Goal: Communication & Community: Ask a question

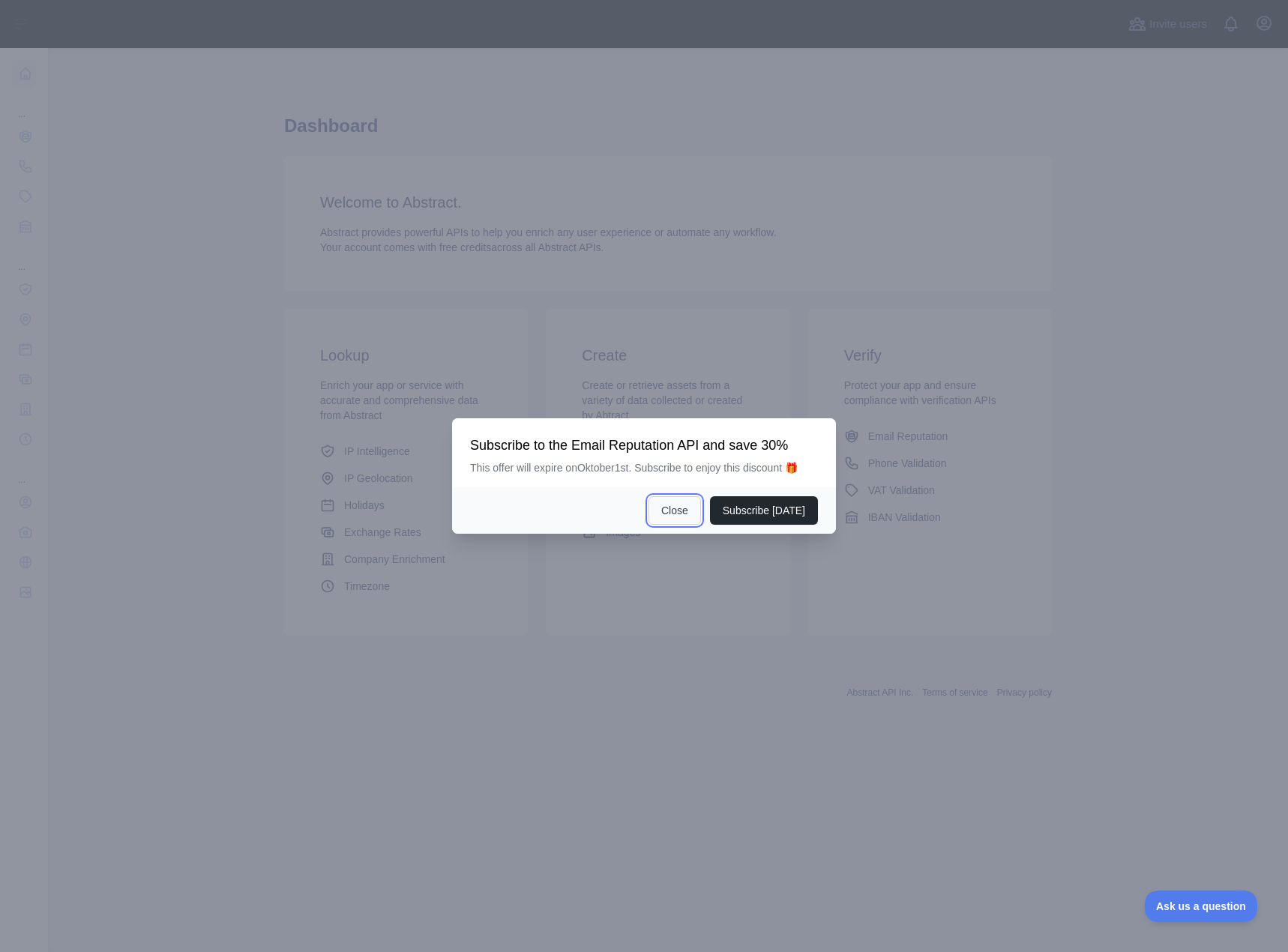
click at [690, 516] on button "Close" at bounding box center [675, 510] width 53 height 28
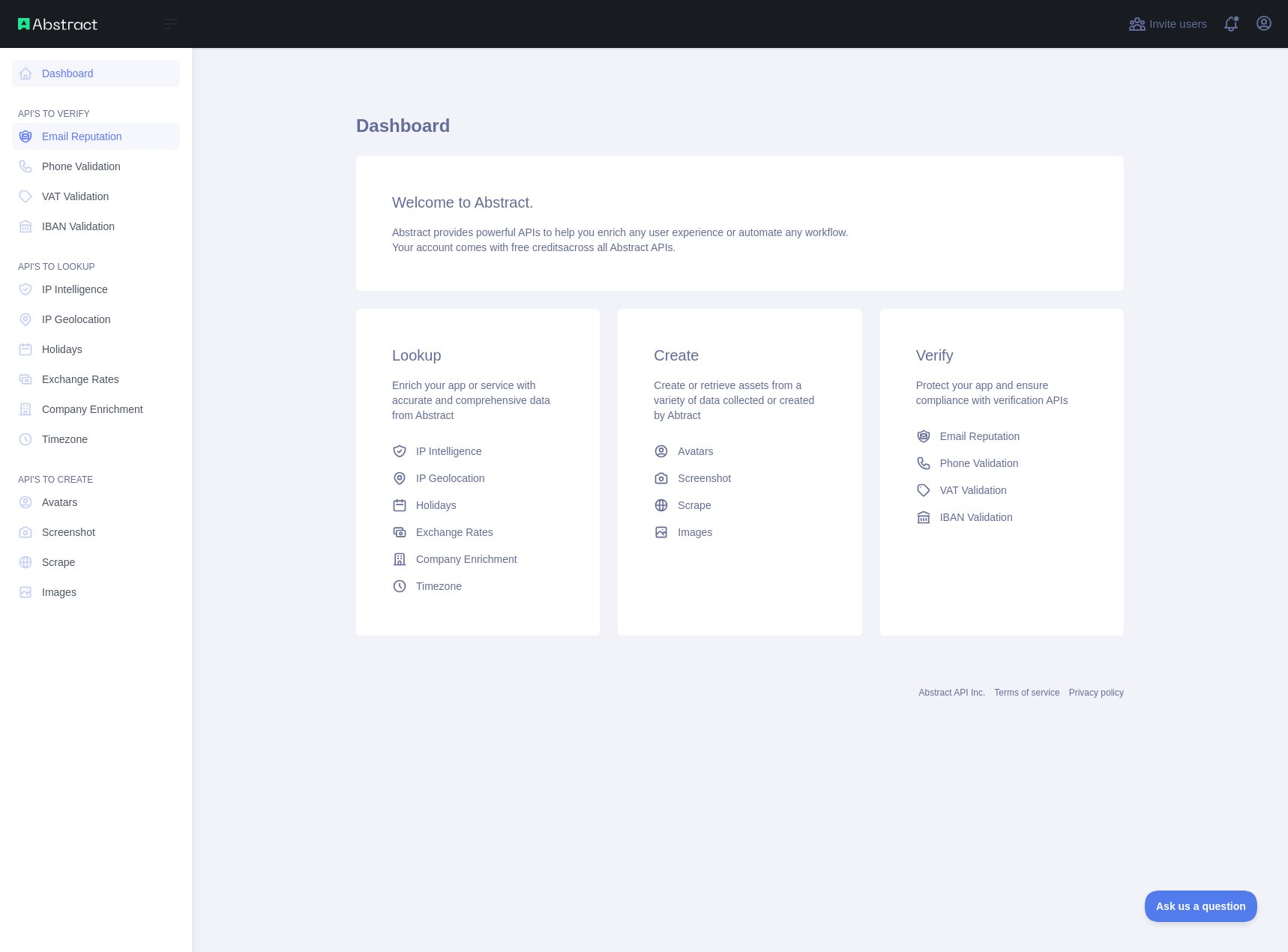
click at [40, 138] on link "Email Reputation" at bounding box center [96, 136] width 168 height 27
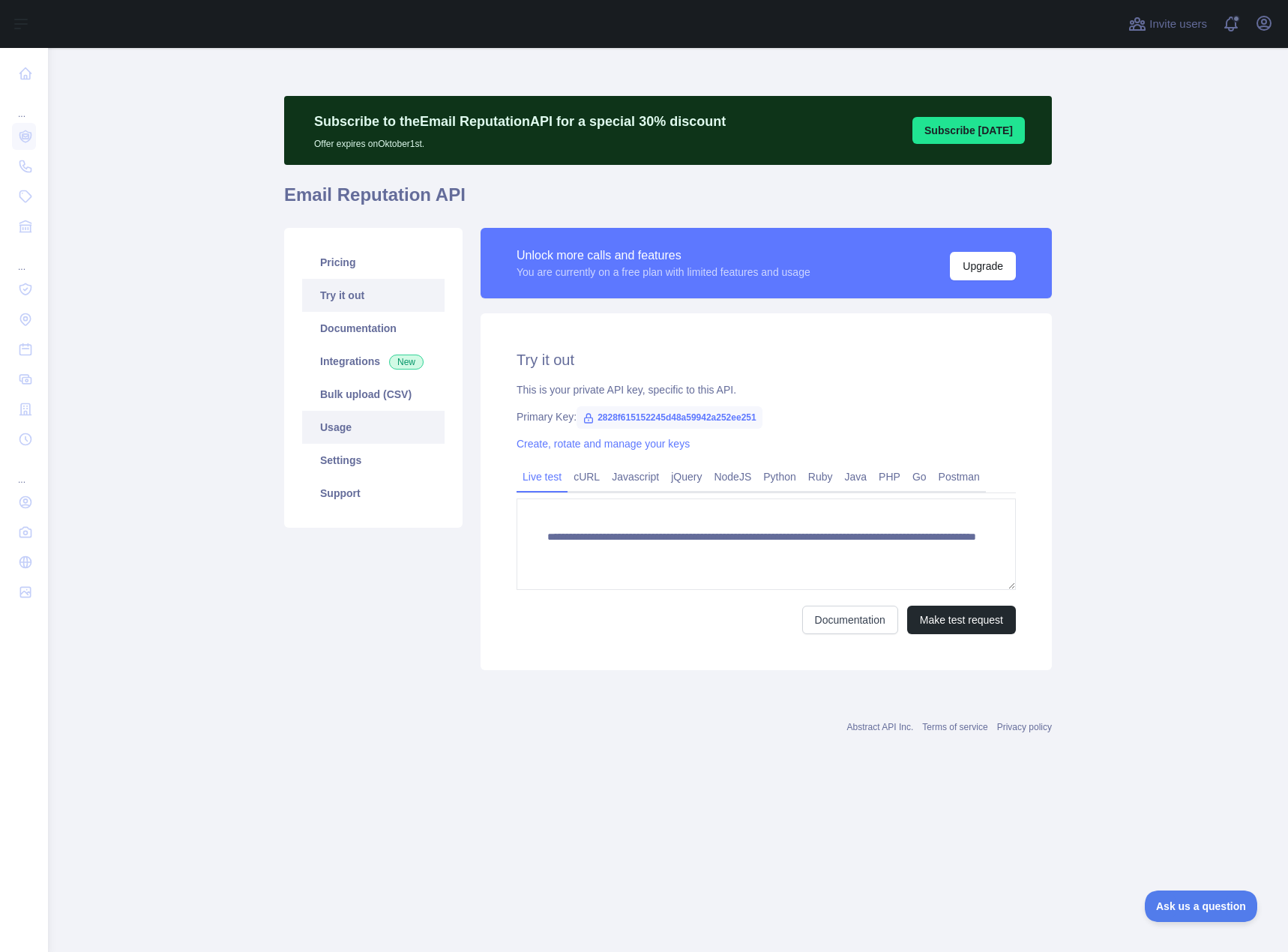
click at [343, 419] on link "Usage" at bounding box center [373, 427] width 142 height 33
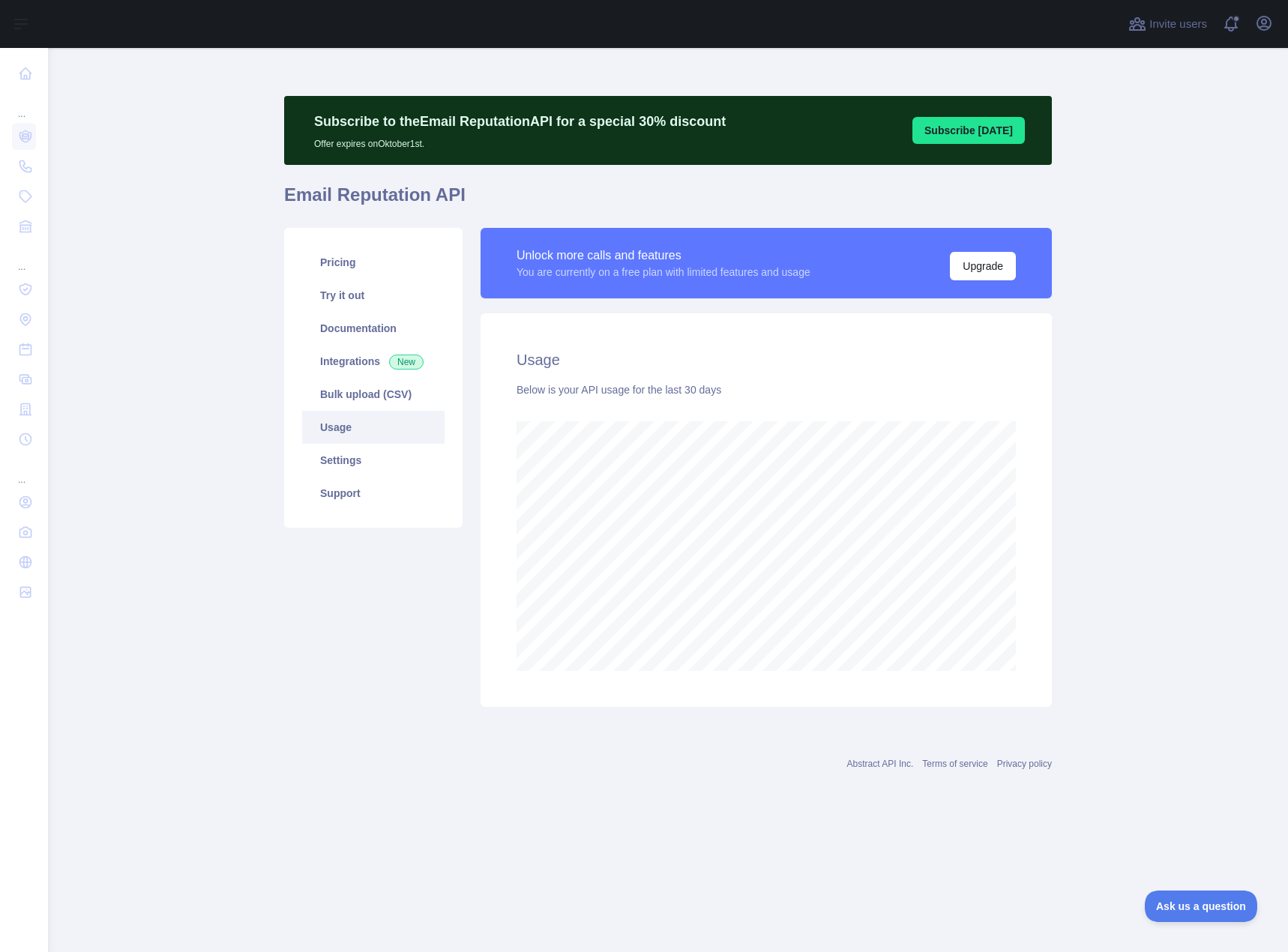
scroll to position [904, 1240]
click at [953, 131] on button "Subscribe [DATE]" at bounding box center [968, 130] width 112 height 27
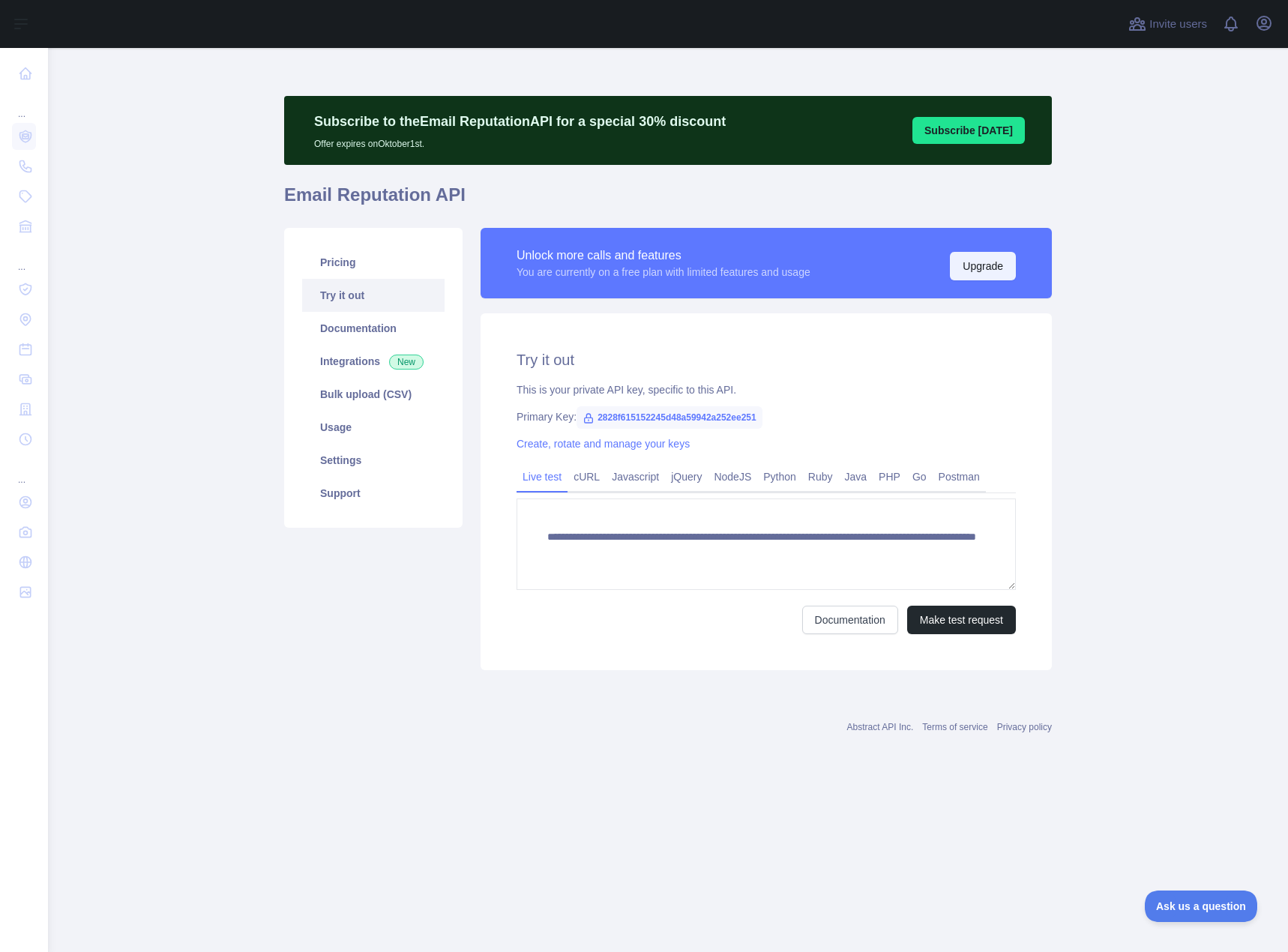
click at [979, 260] on button "Upgrade" at bounding box center [982, 266] width 66 height 28
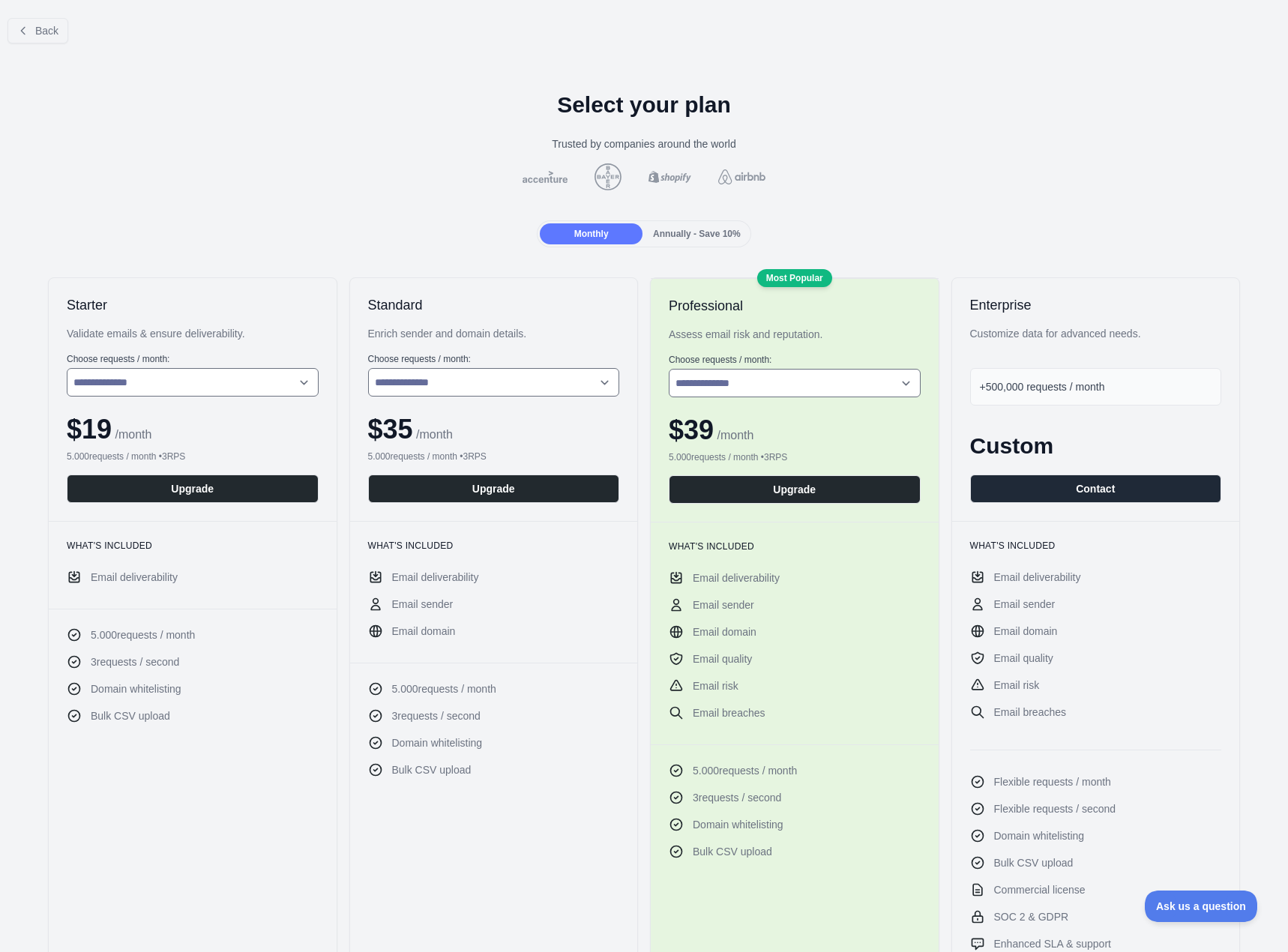
click at [653, 229] on span "Annually - Save 10%" at bounding box center [697, 234] width 88 height 11
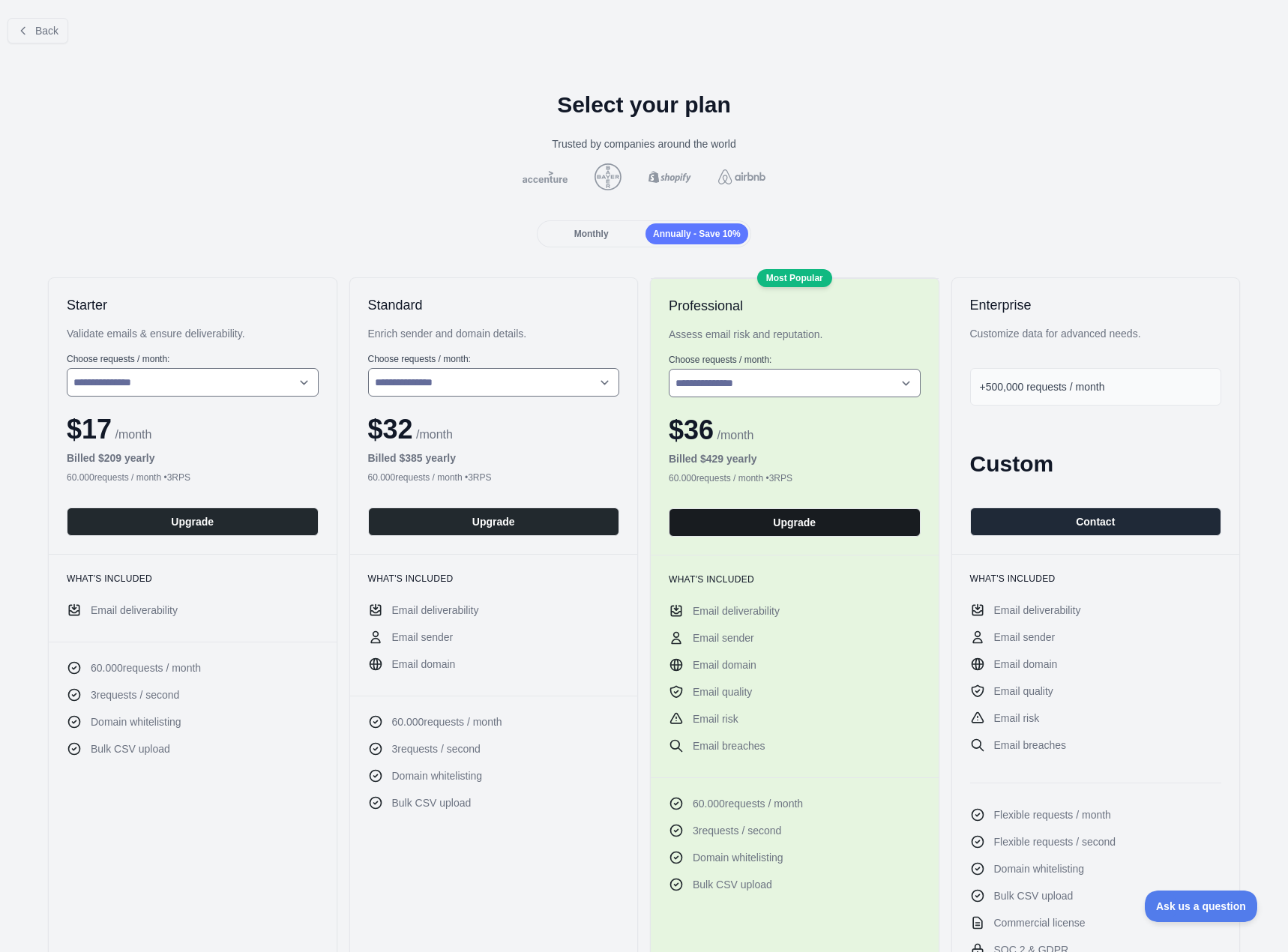
click at [859, 514] on button "Upgrade" at bounding box center [794, 522] width 252 height 28
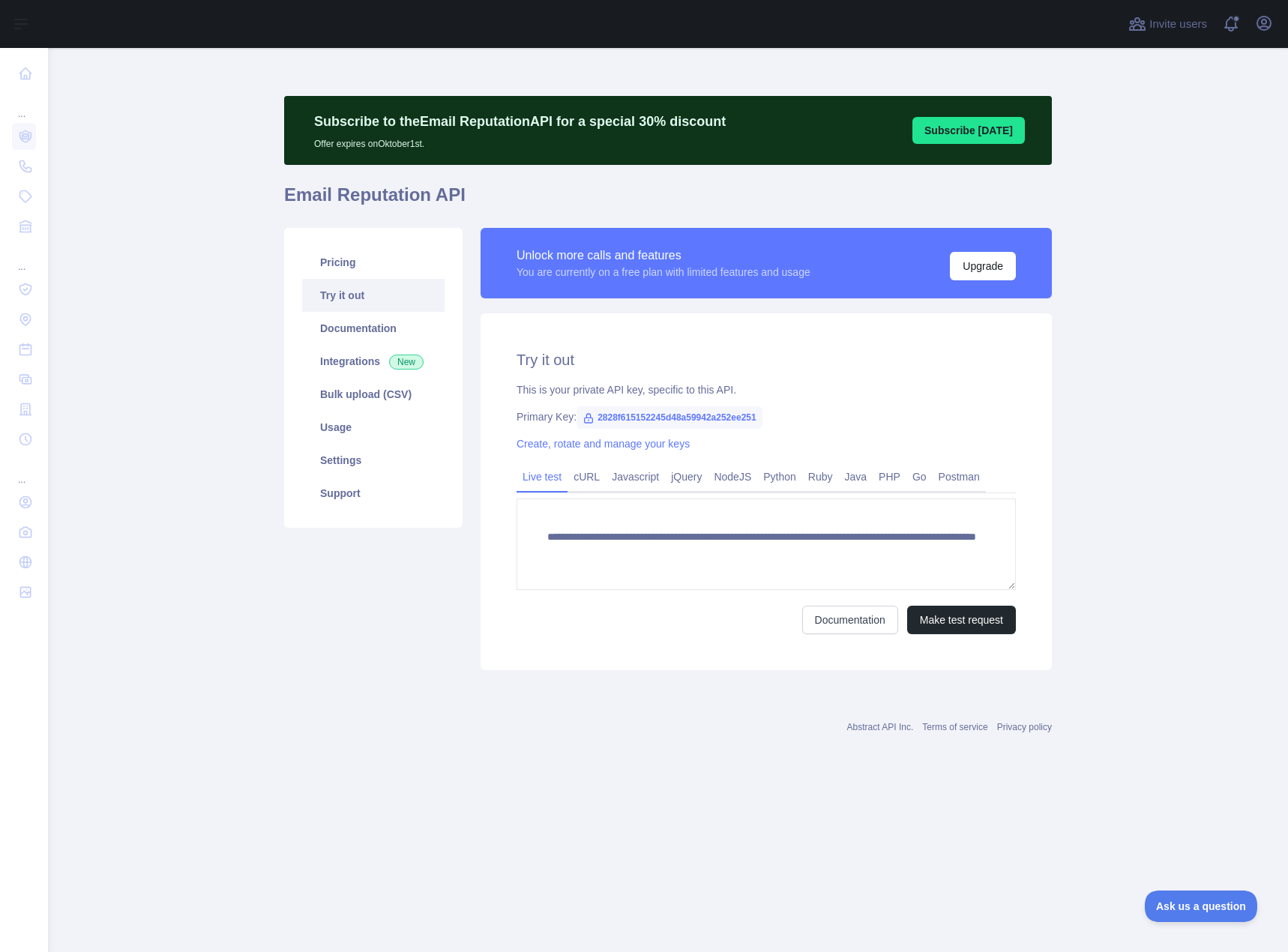
click at [973, 134] on button "Subscribe [DATE]" at bounding box center [968, 130] width 112 height 27
click at [989, 267] on button "Upgrade" at bounding box center [982, 266] width 66 height 28
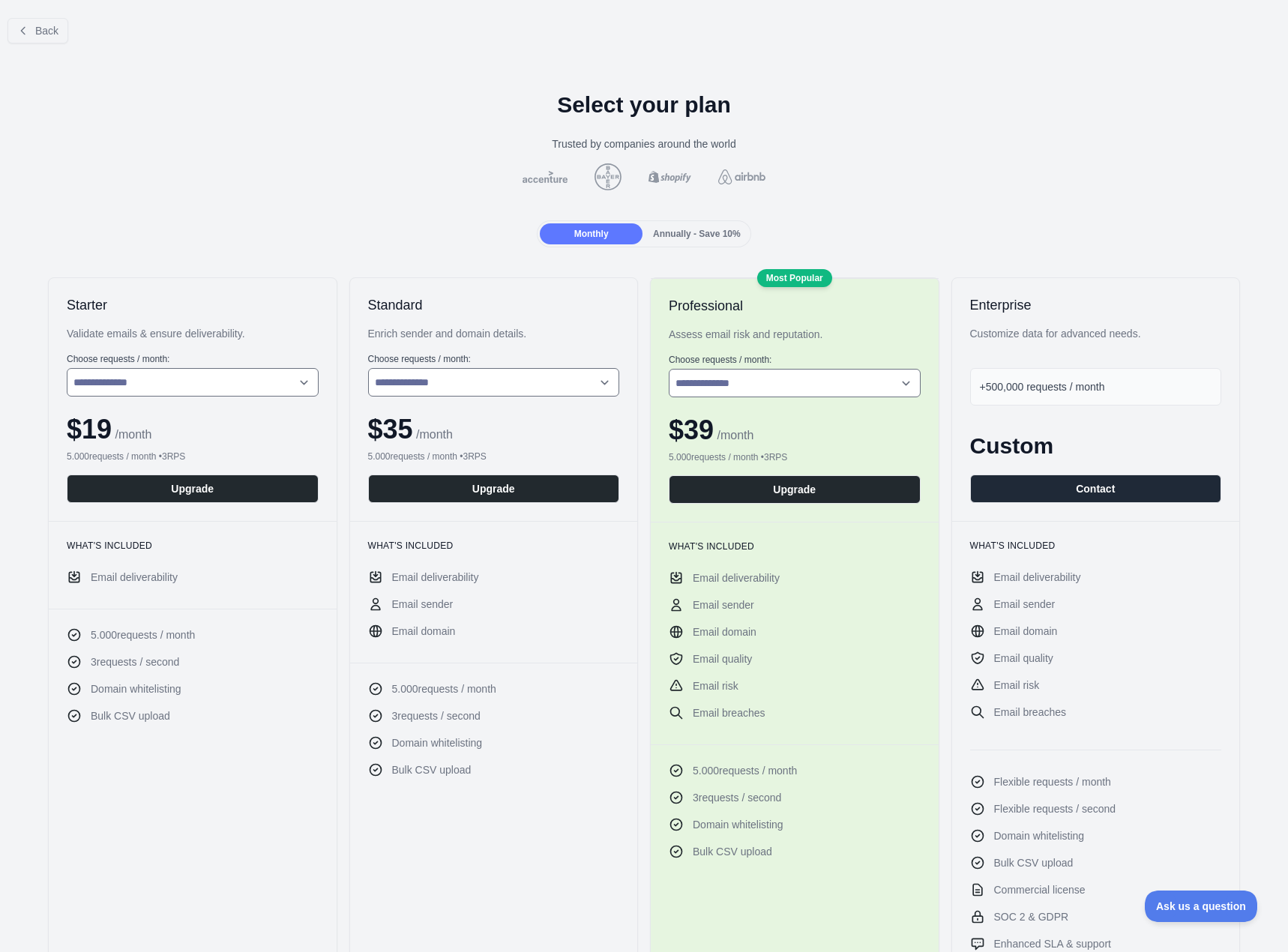
click at [671, 223] on div "Annually - Save 10%" at bounding box center [697, 233] width 102 height 21
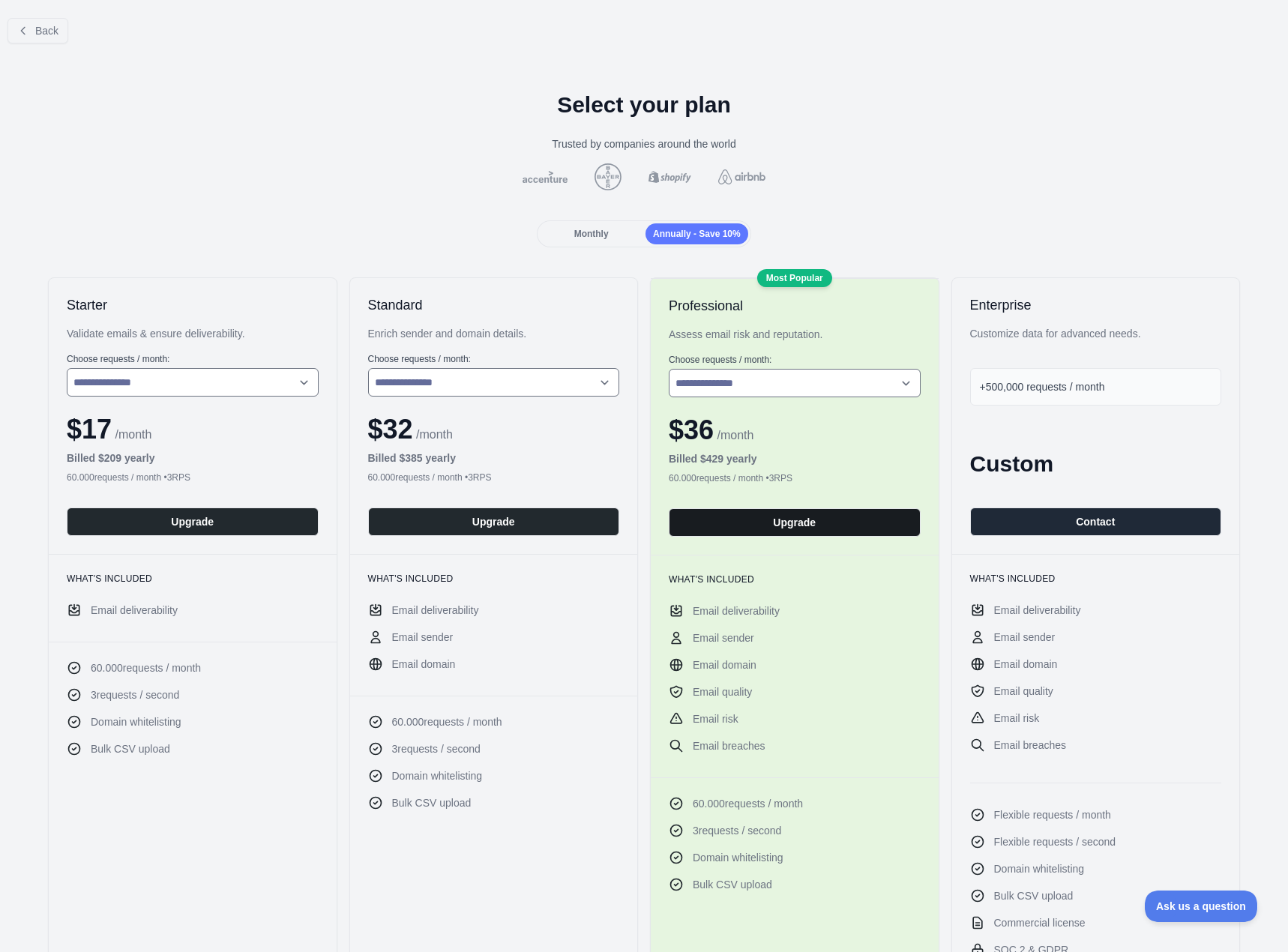
click at [791, 527] on button "Upgrade" at bounding box center [794, 522] width 252 height 28
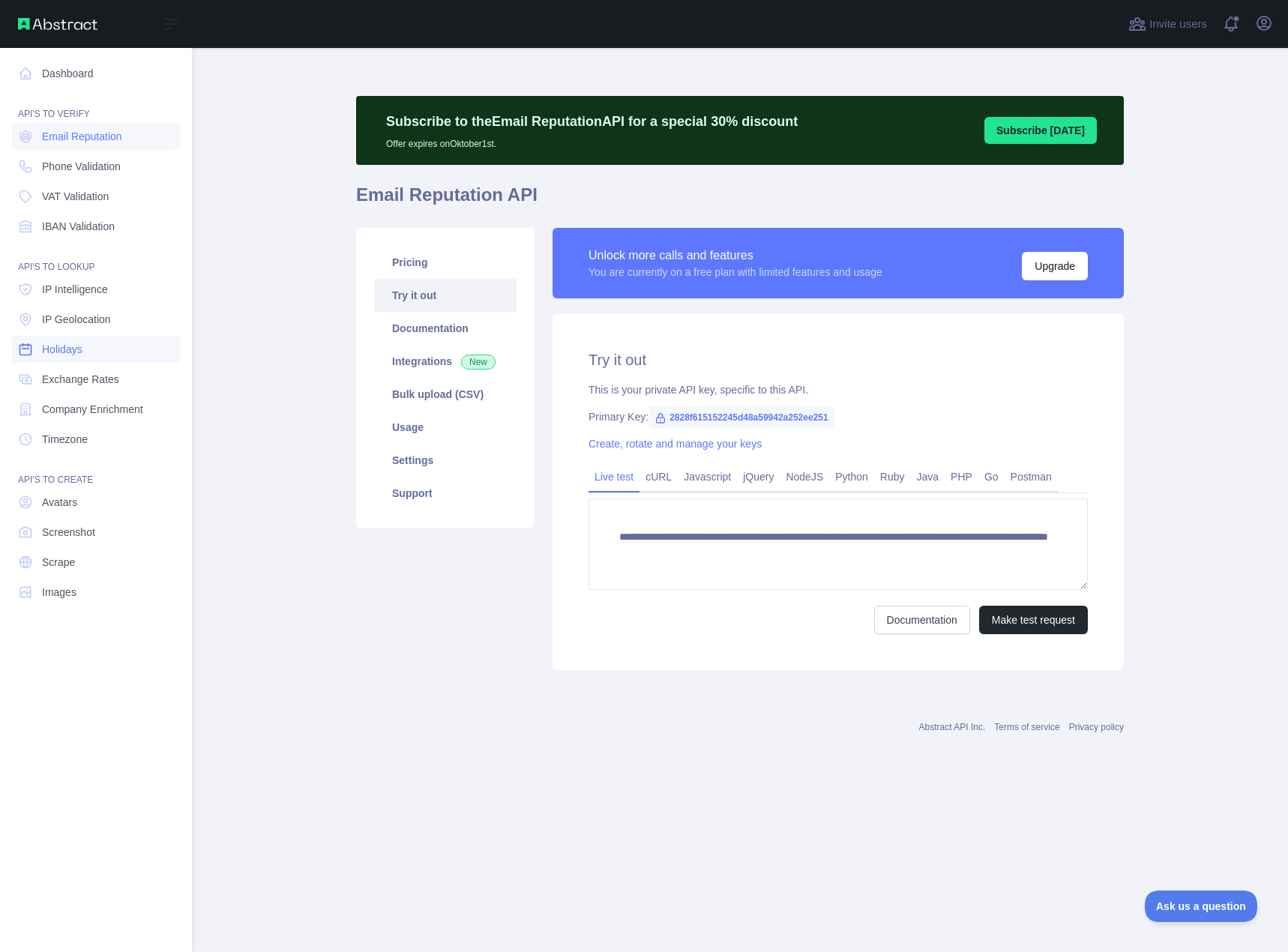
click at [82, 356] on span "Holidays" at bounding box center [62, 349] width 40 height 15
click at [80, 163] on span "Phone Validation" at bounding box center [81, 167] width 79 height 15
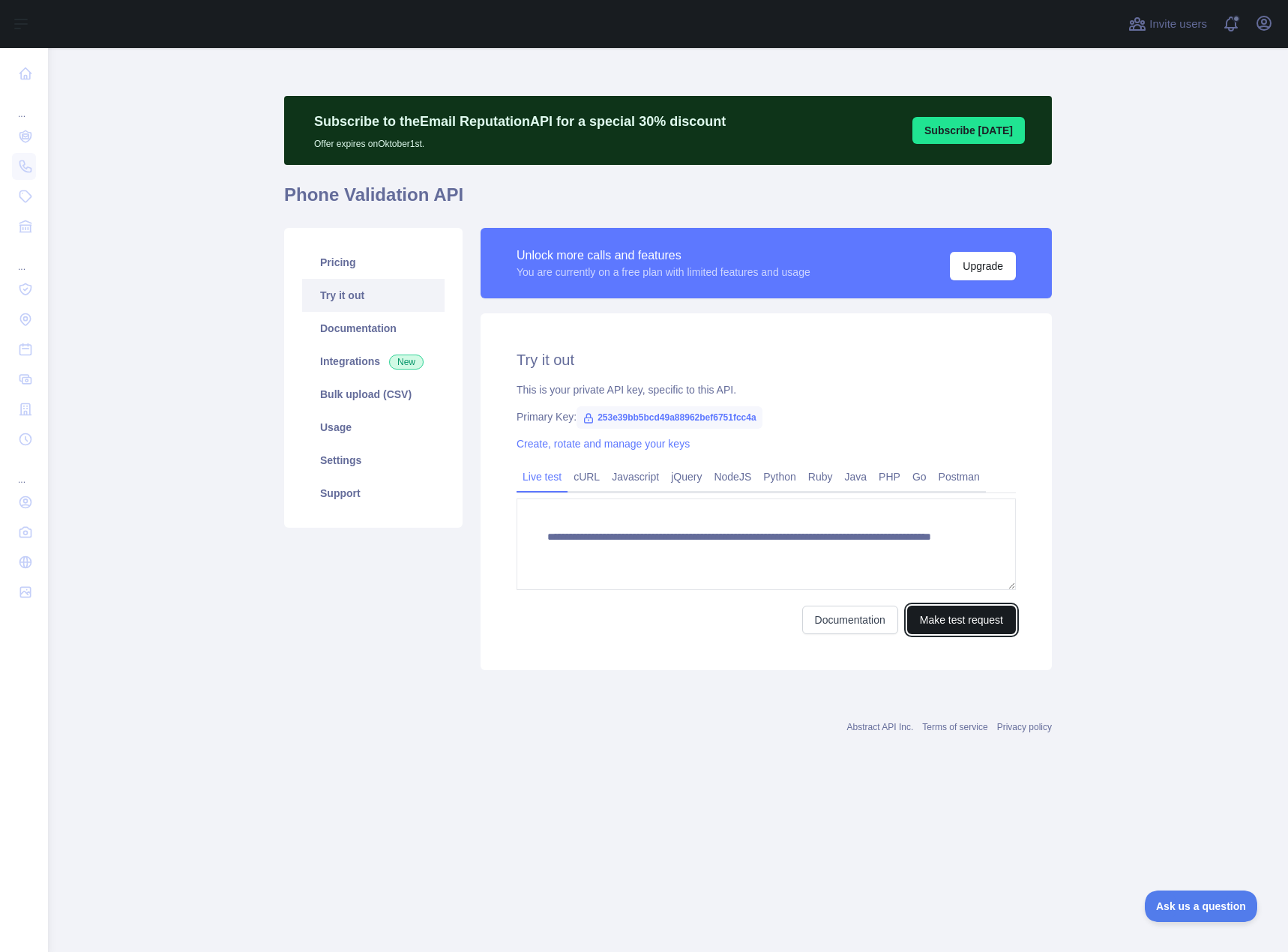
click at [937, 622] on button "Make test request" at bounding box center [961, 620] width 108 height 28
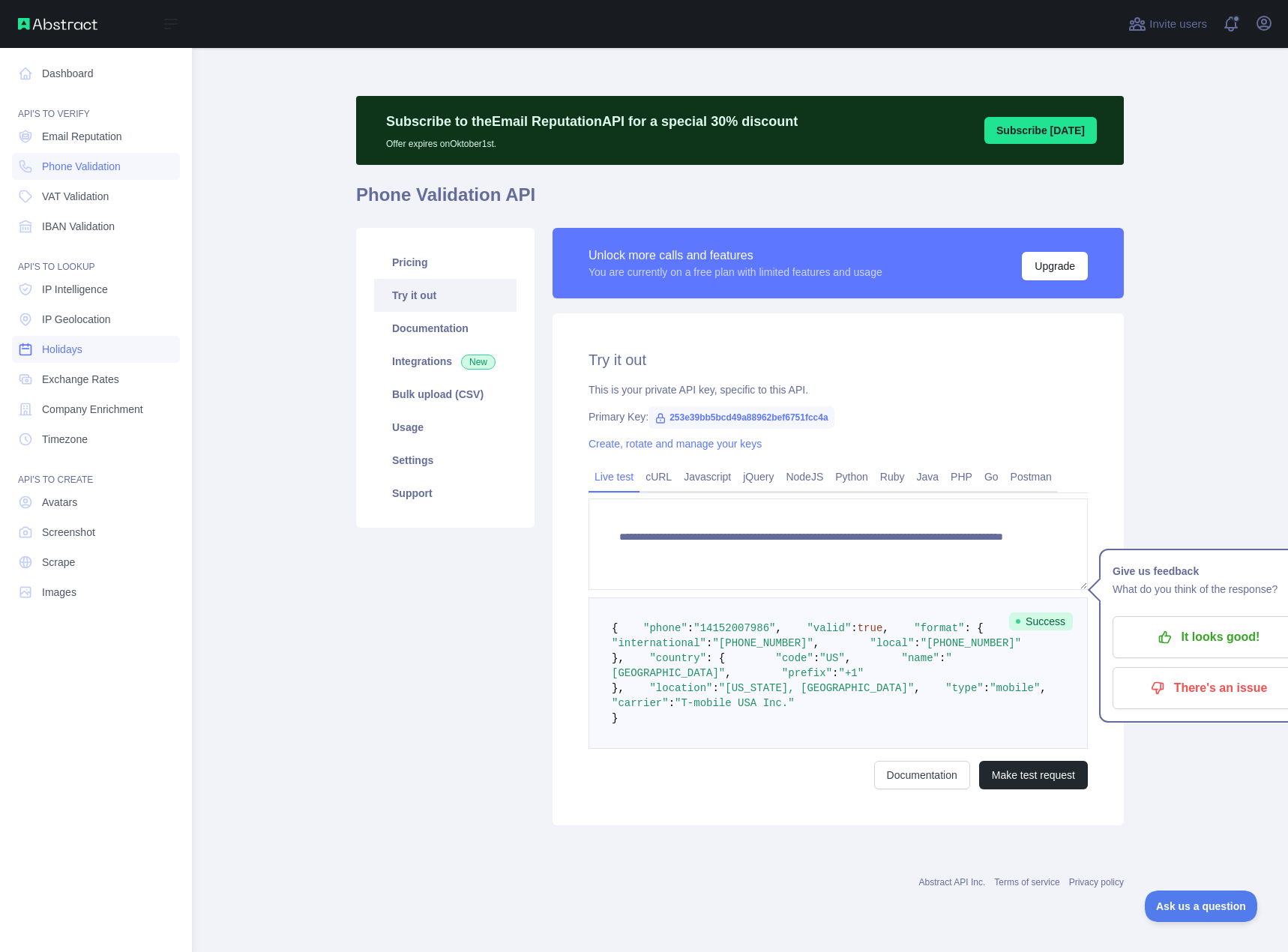
click at [62, 349] on span "Holidays" at bounding box center [62, 349] width 40 height 15
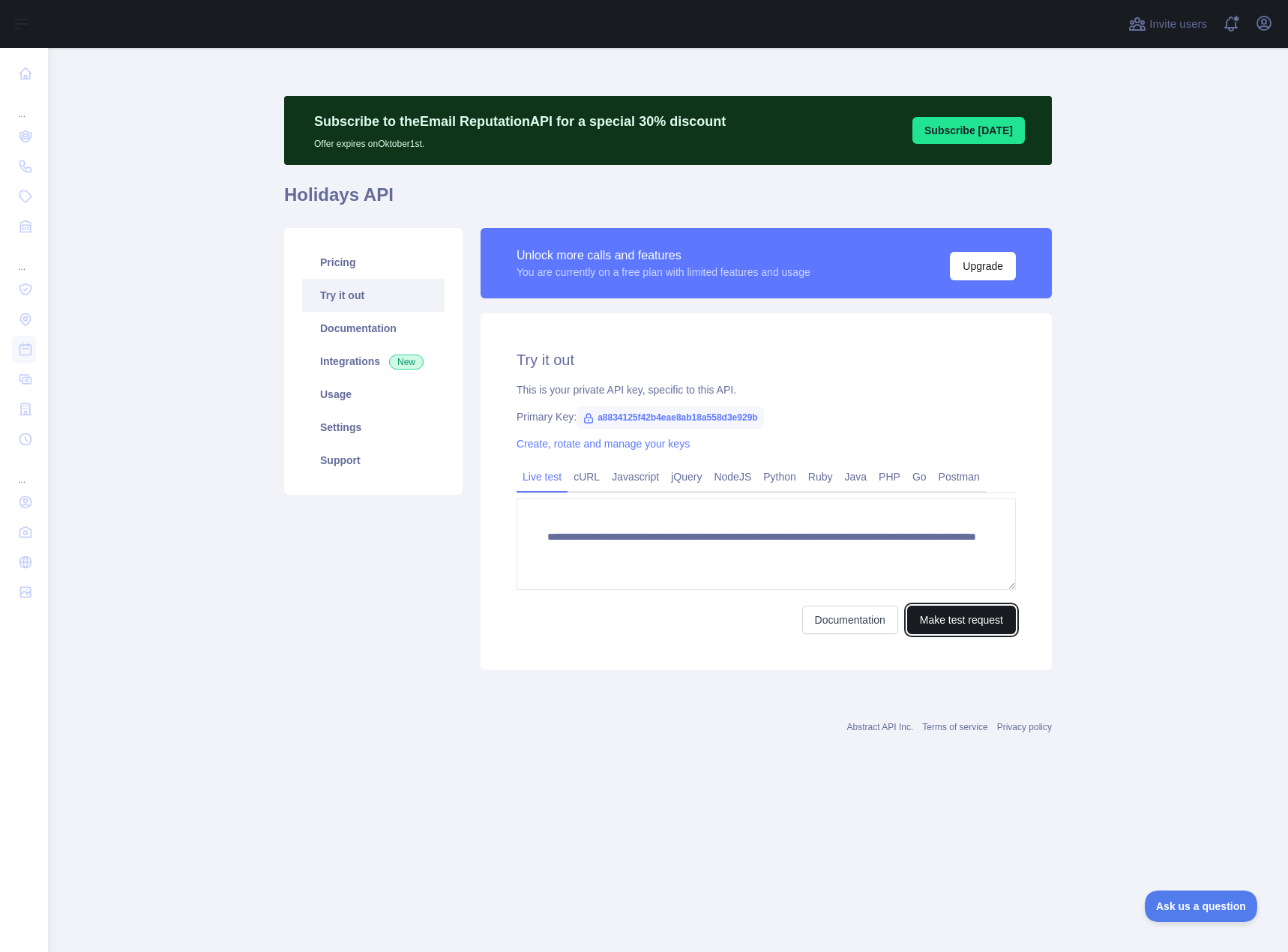
click at [984, 620] on button "Make test request" at bounding box center [961, 620] width 108 height 28
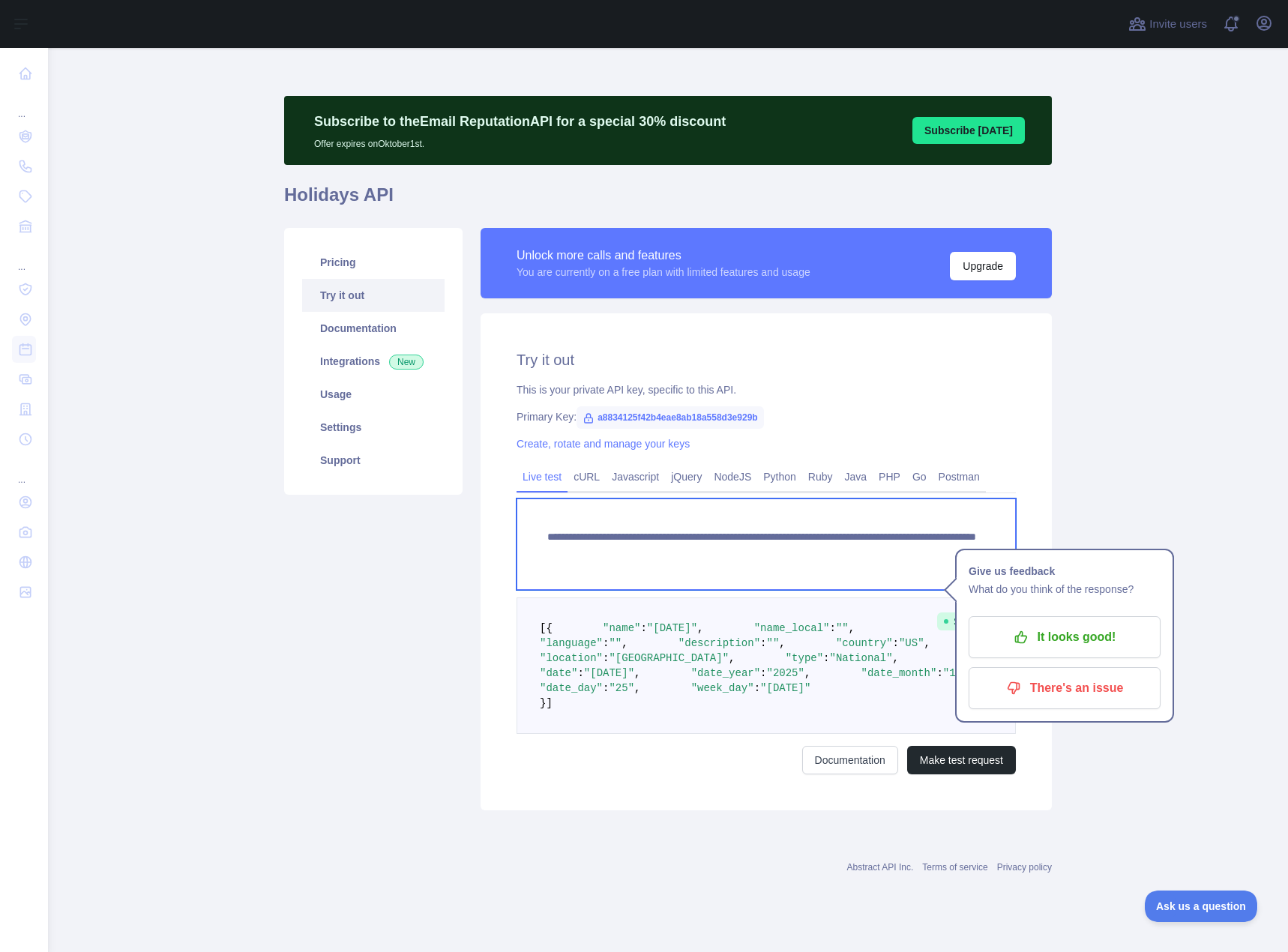
click at [561, 566] on textarea "**********" at bounding box center [766, 545] width 500 height 92
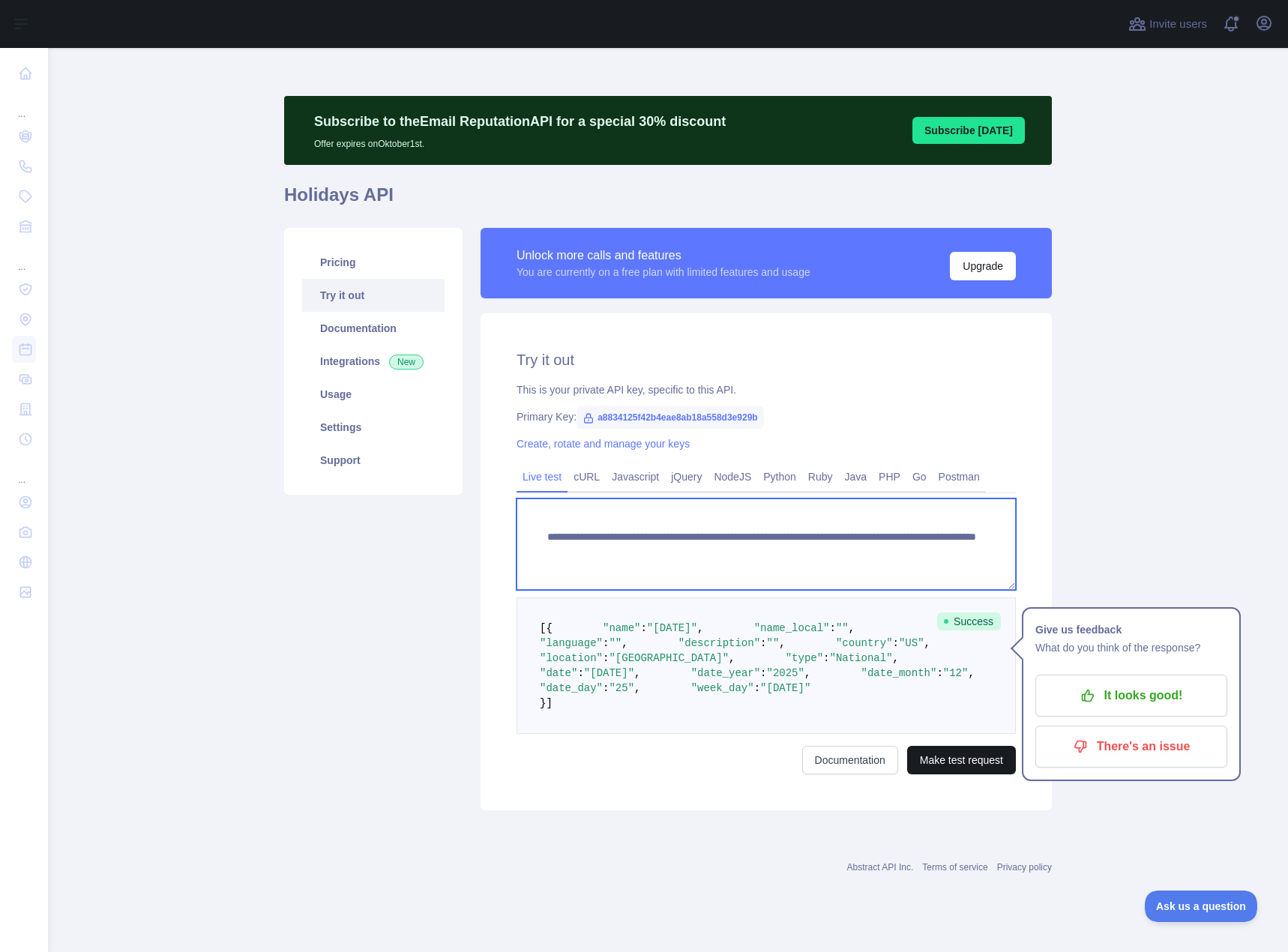
type textarea "**********"
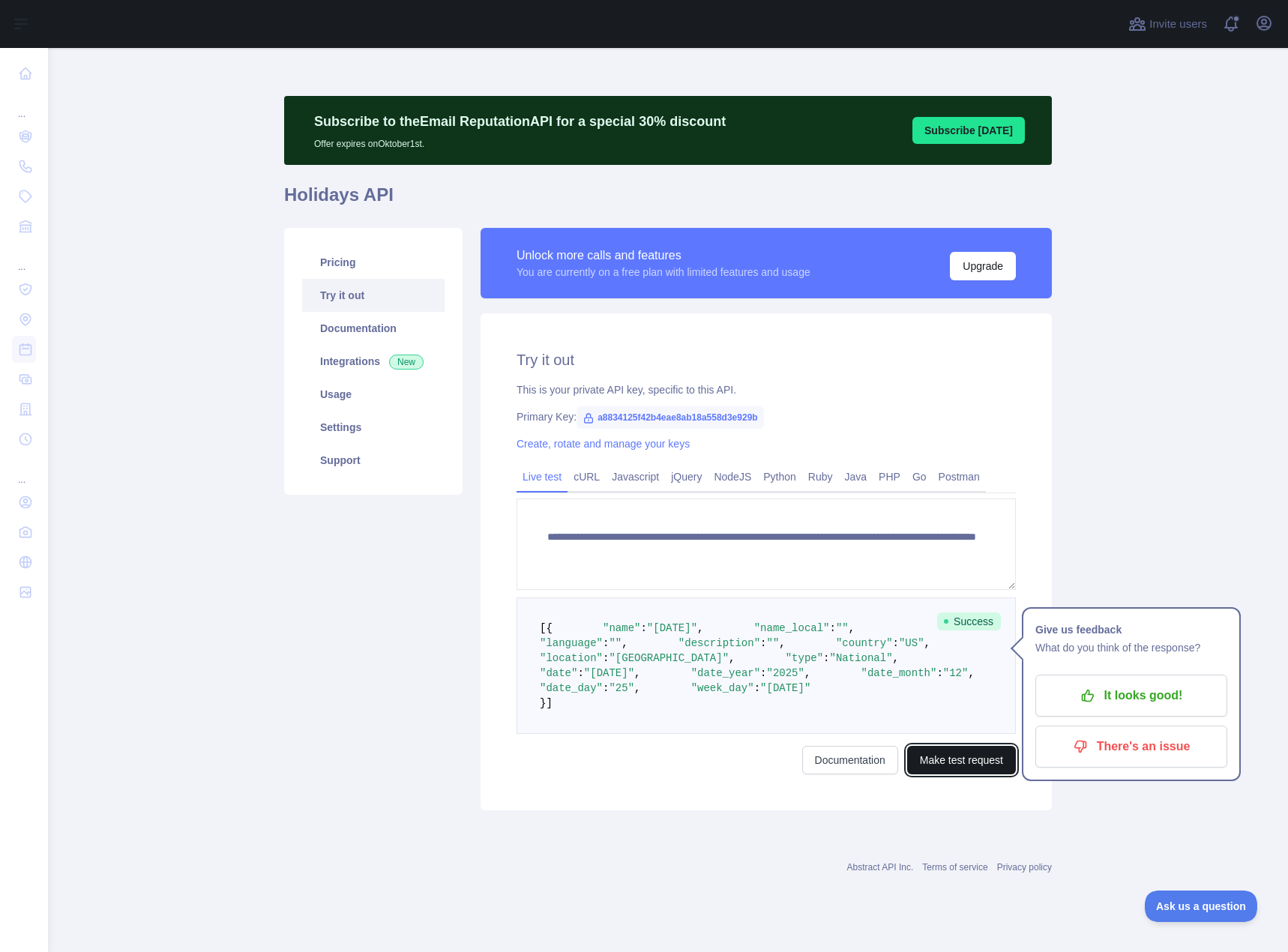
click at [989, 775] on button "Make test request" at bounding box center [961, 759] width 108 height 28
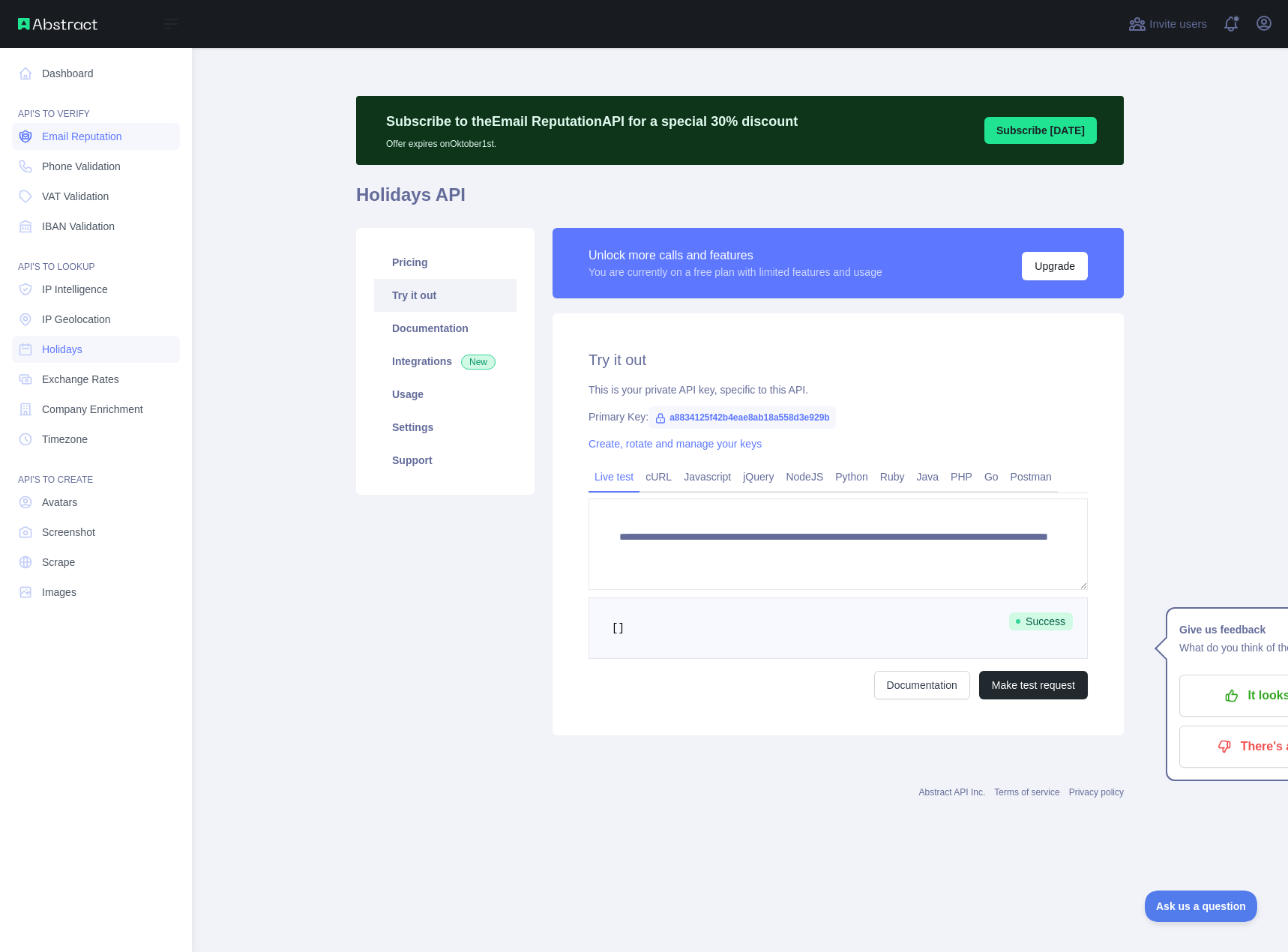
click at [69, 141] on span "Email Reputation" at bounding box center [82, 137] width 80 height 15
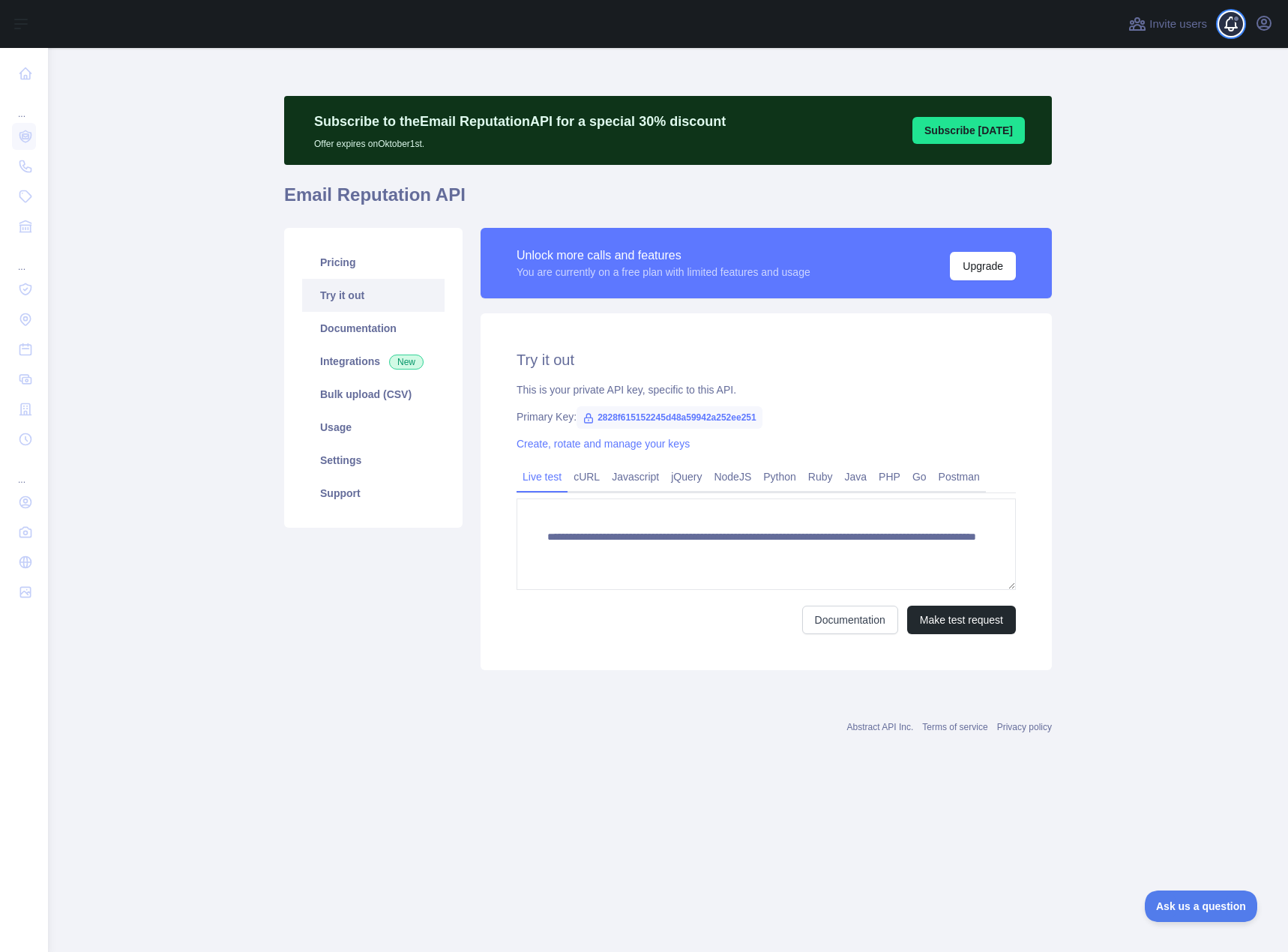
click at [1221, 28] on button "View notifications" at bounding box center [1230, 24] width 24 height 24
drag, startPoint x: 370, startPoint y: 520, endPoint x: 189, endPoint y: 620, distance: 206.8
click at [189, 620] on main "**********" at bounding box center [668, 500] width 1240 height 904
click at [982, 266] on button "Upgrade" at bounding box center [982, 266] width 66 height 28
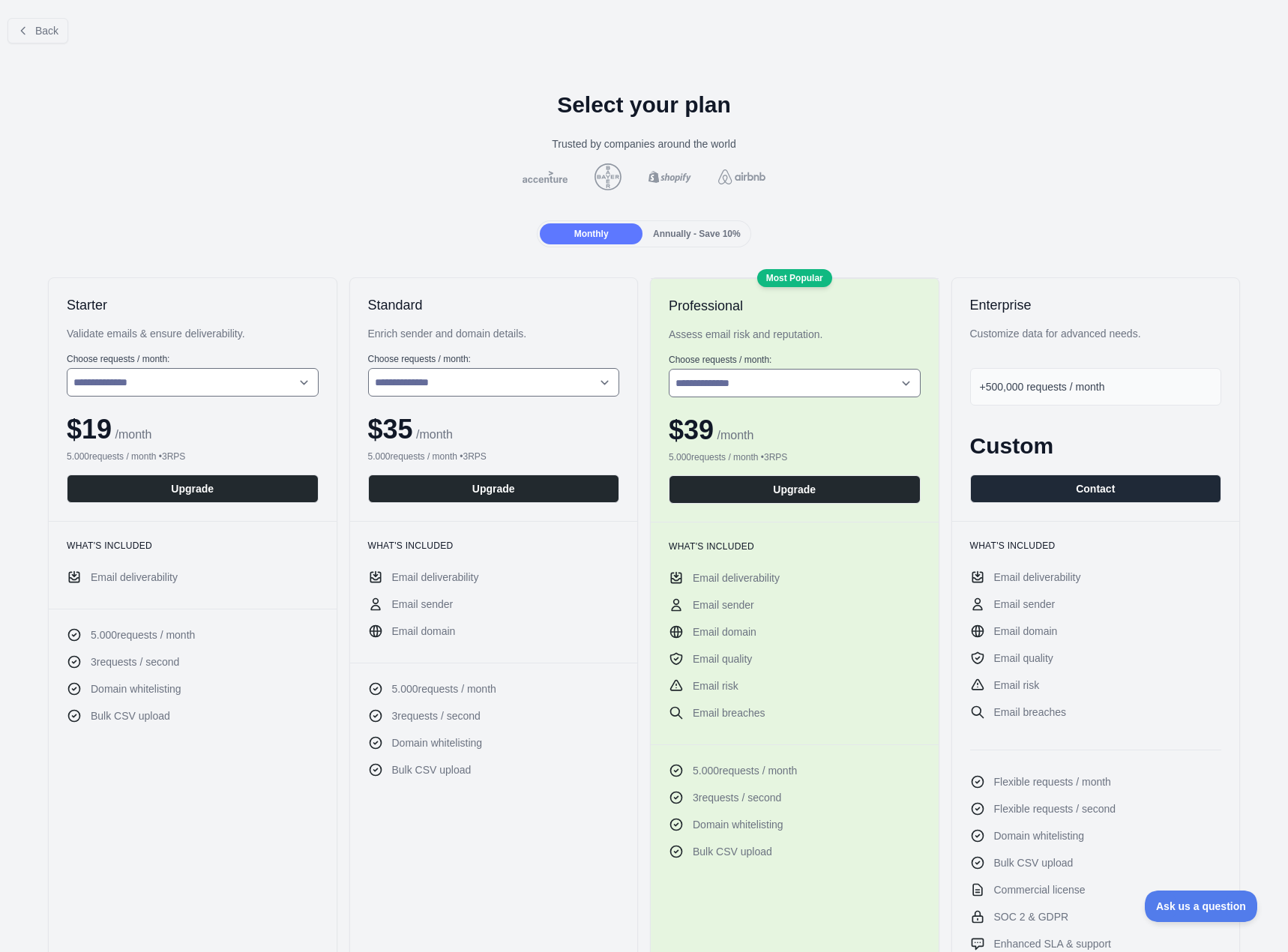
click at [681, 235] on span "Annually - Save 10%" at bounding box center [697, 234] width 88 height 11
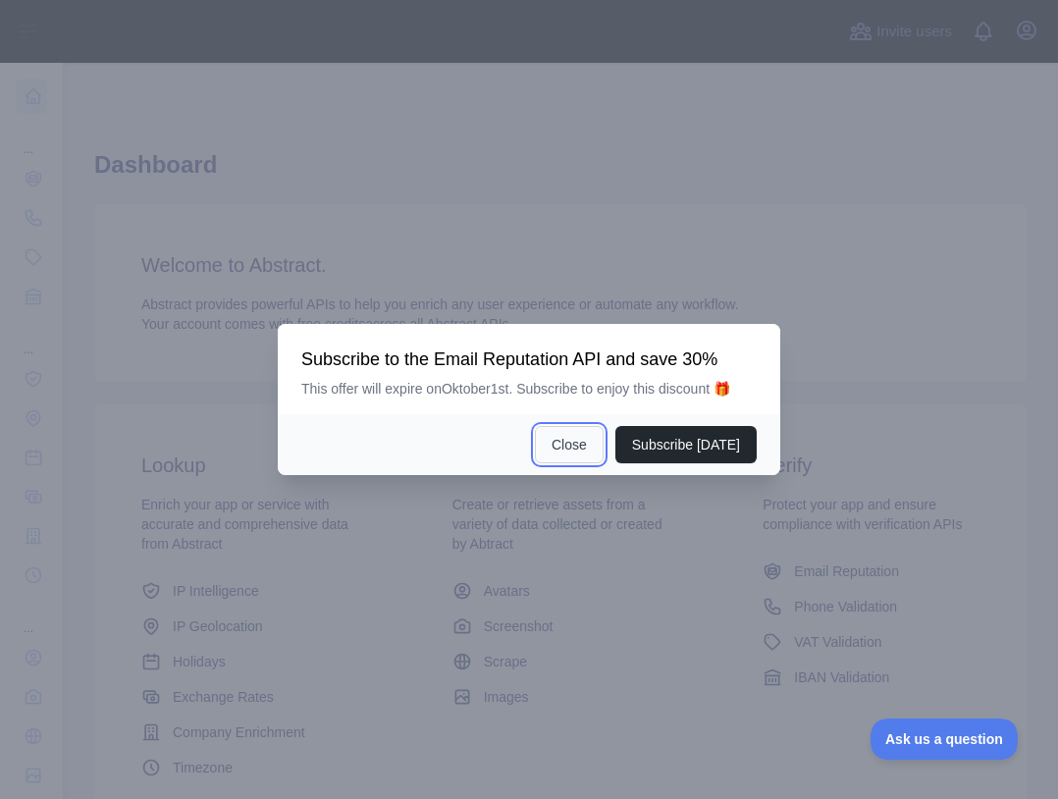
click at [560, 441] on button "Close" at bounding box center [569, 444] width 69 height 37
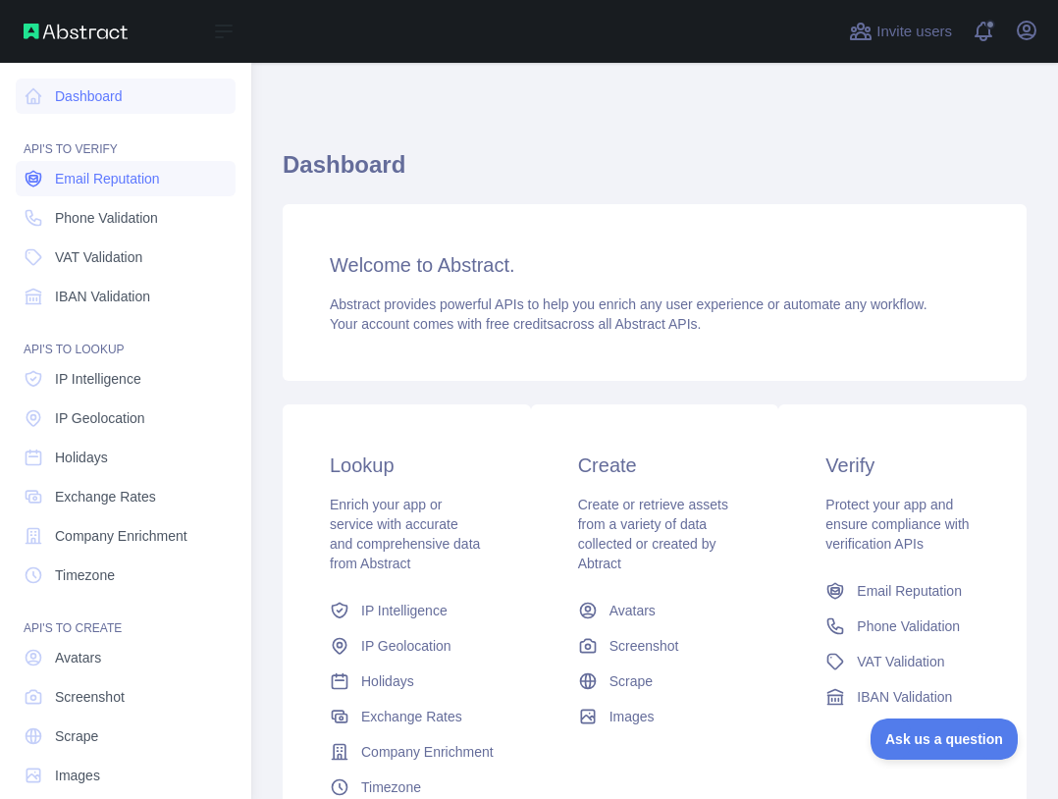
click at [48, 189] on link "Email Reputation" at bounding box center [126, 178] width 220 height 35
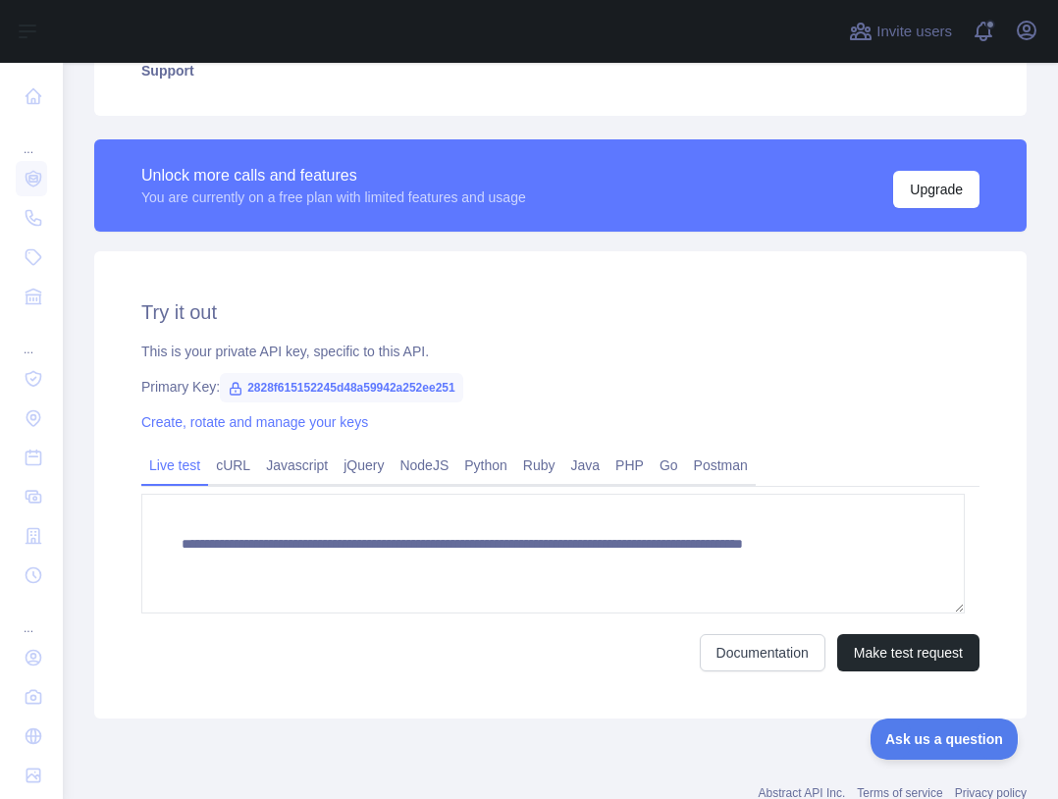
scroll to position [640, 0]
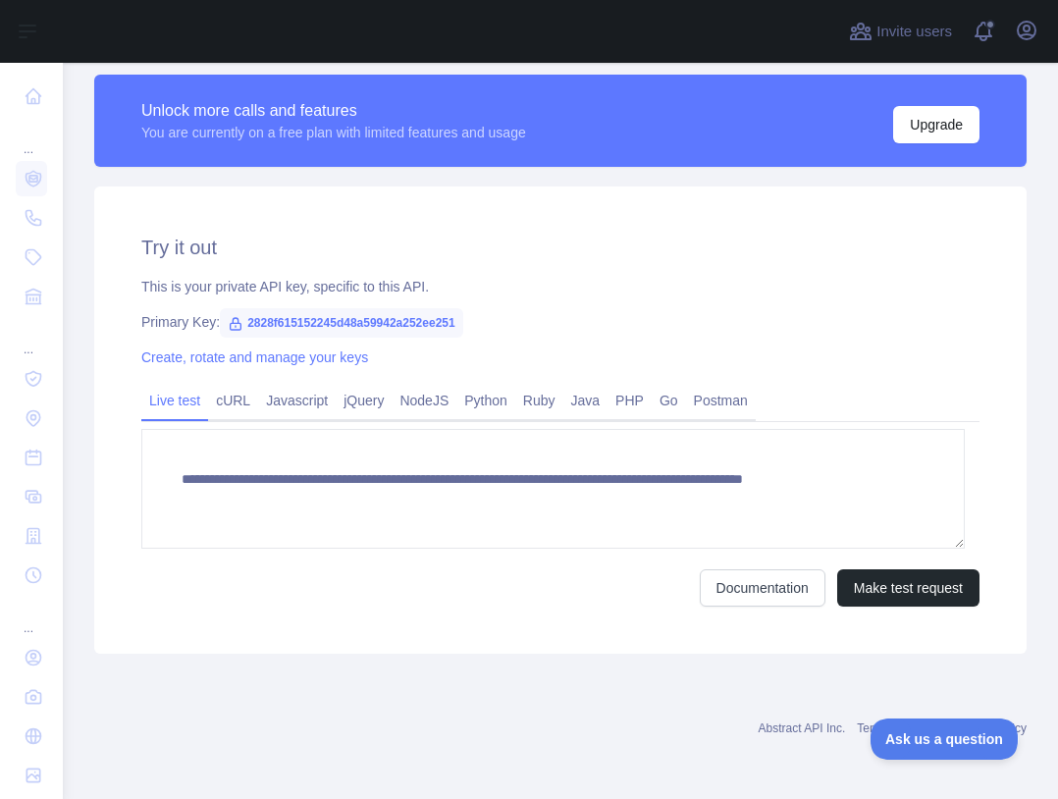
click at [369, 326] on span "2828f615152245d48a59942a252ee251" at bounding box center [341, 322] width 243 height 29
click at [363, 320] on span "2828f615152245d48a59942a252ee251" at bounding box center [341, 322] width 243 height 29
drag, startPoint x: 456, startPoint y: 323, endPoint x: 246, endPoint y: 325, distance: 210.0
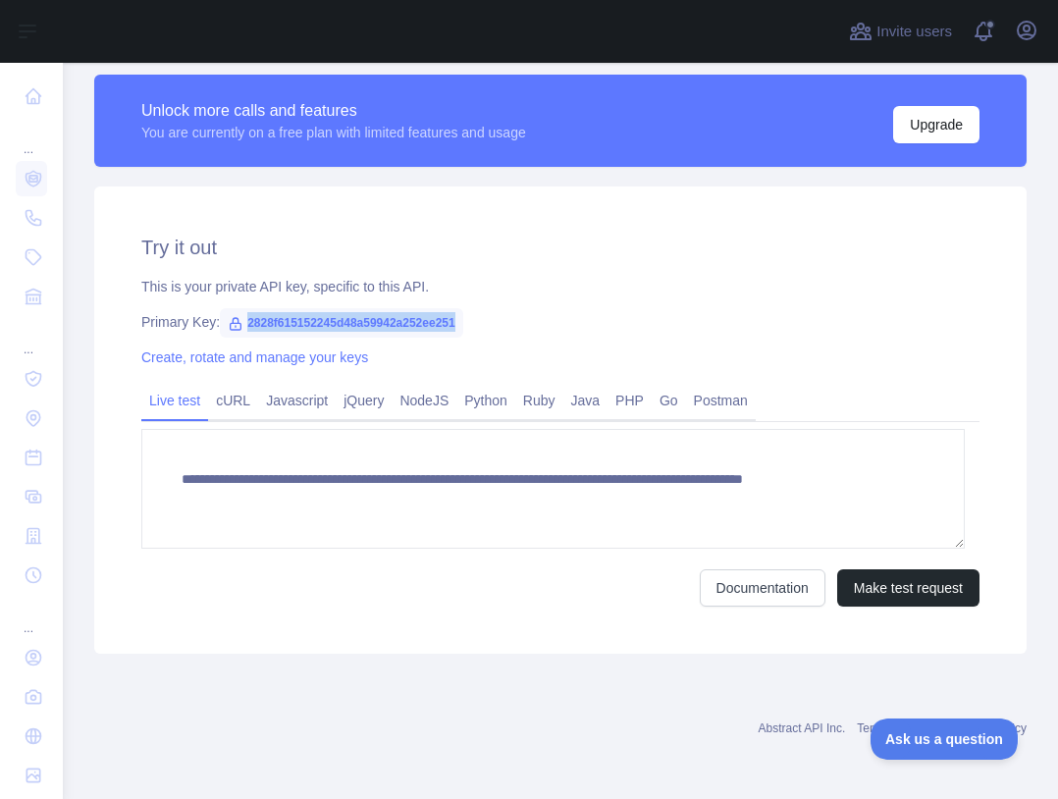
click at [245, 325] on span "2828f615152245d48a59942a252ee251" at bounding box center [341, 322] width 243 height 29
copy span "2828f615152245d48a59942a252ee251"
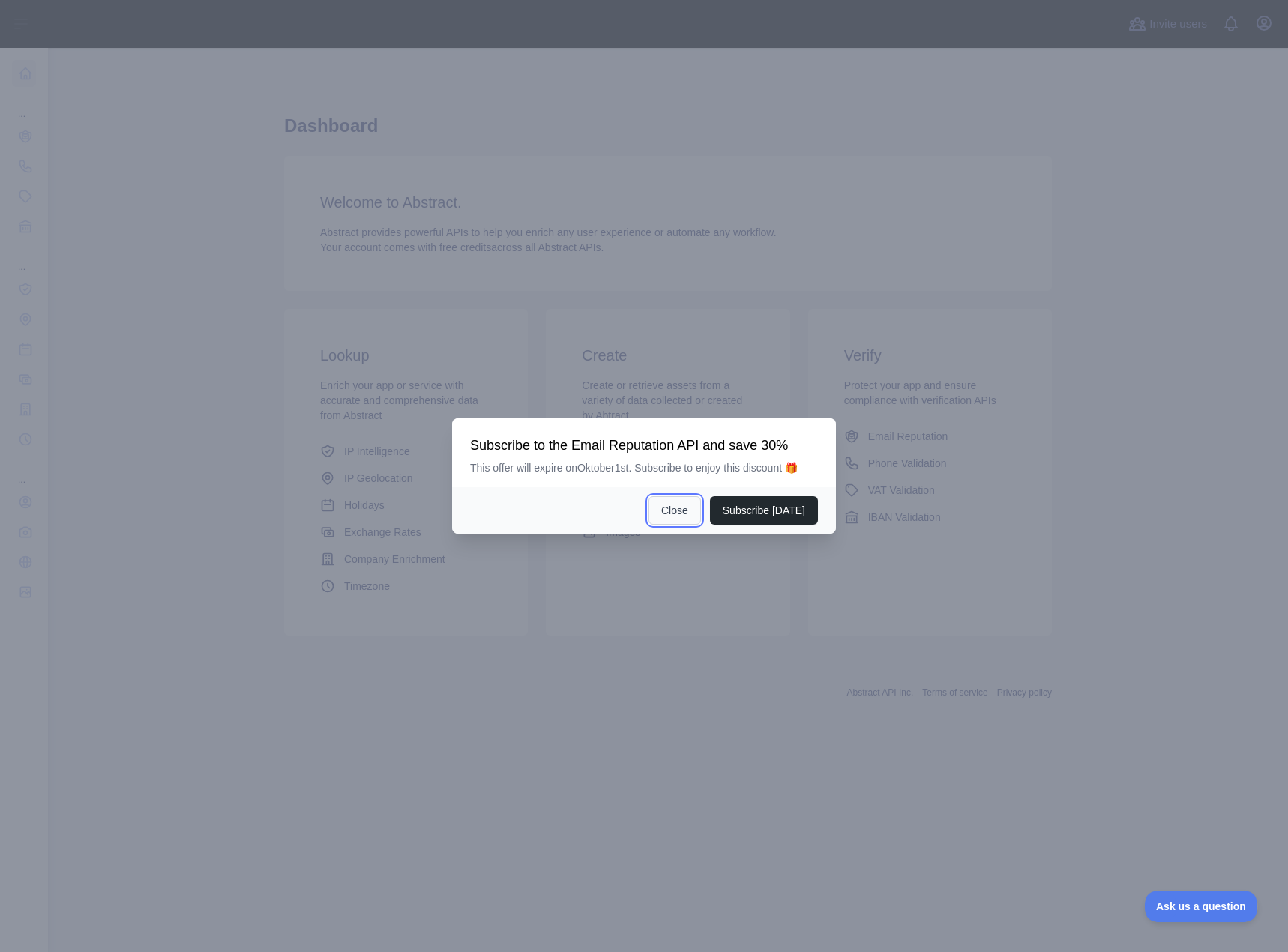
click at [683, 516] on button "Close" at bounding box center [675, 510] width 53 height 28
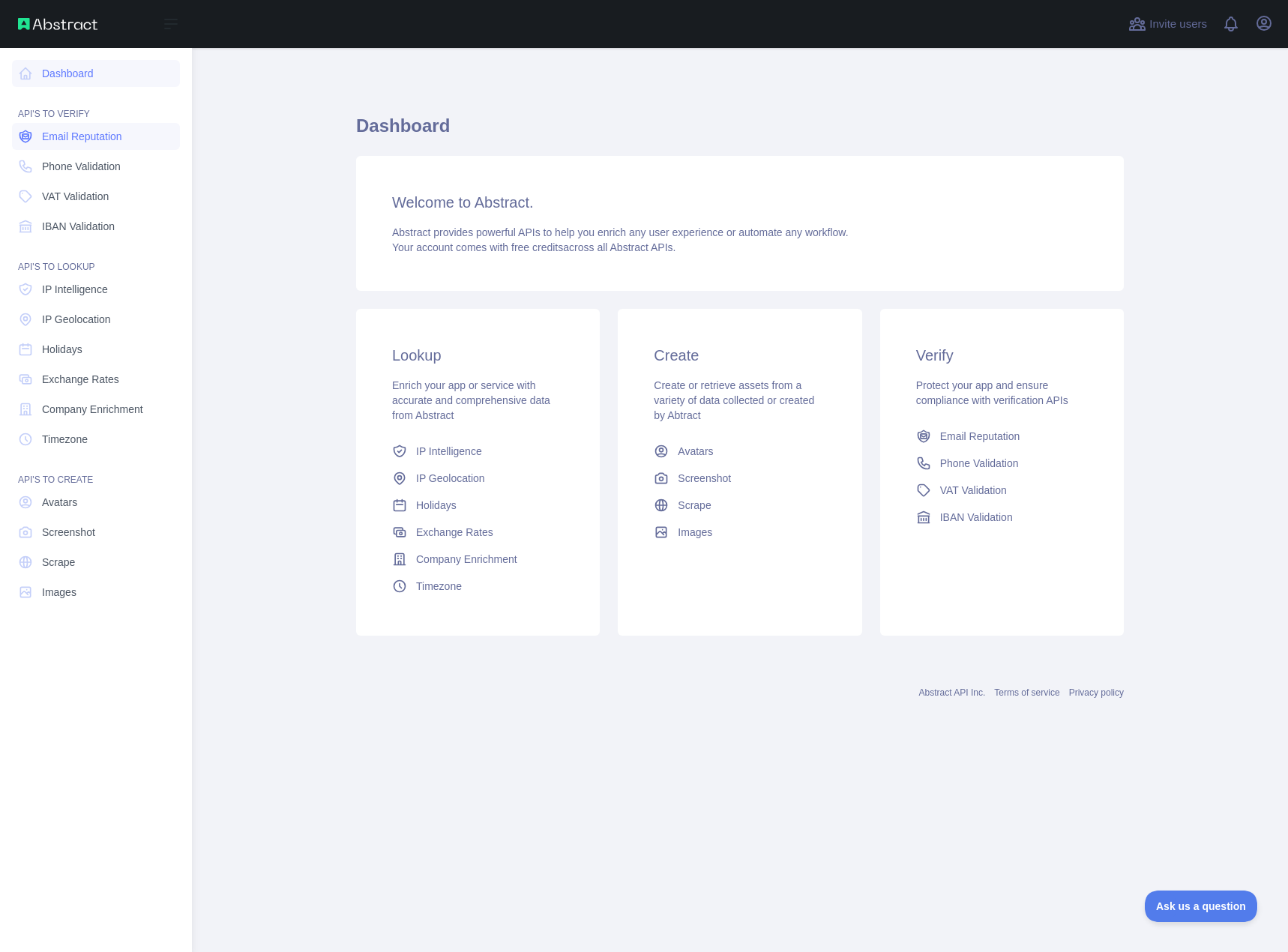
click at [57, 140] on span "Email Reputation" at bounding box center [82, 137] width 80 height 15
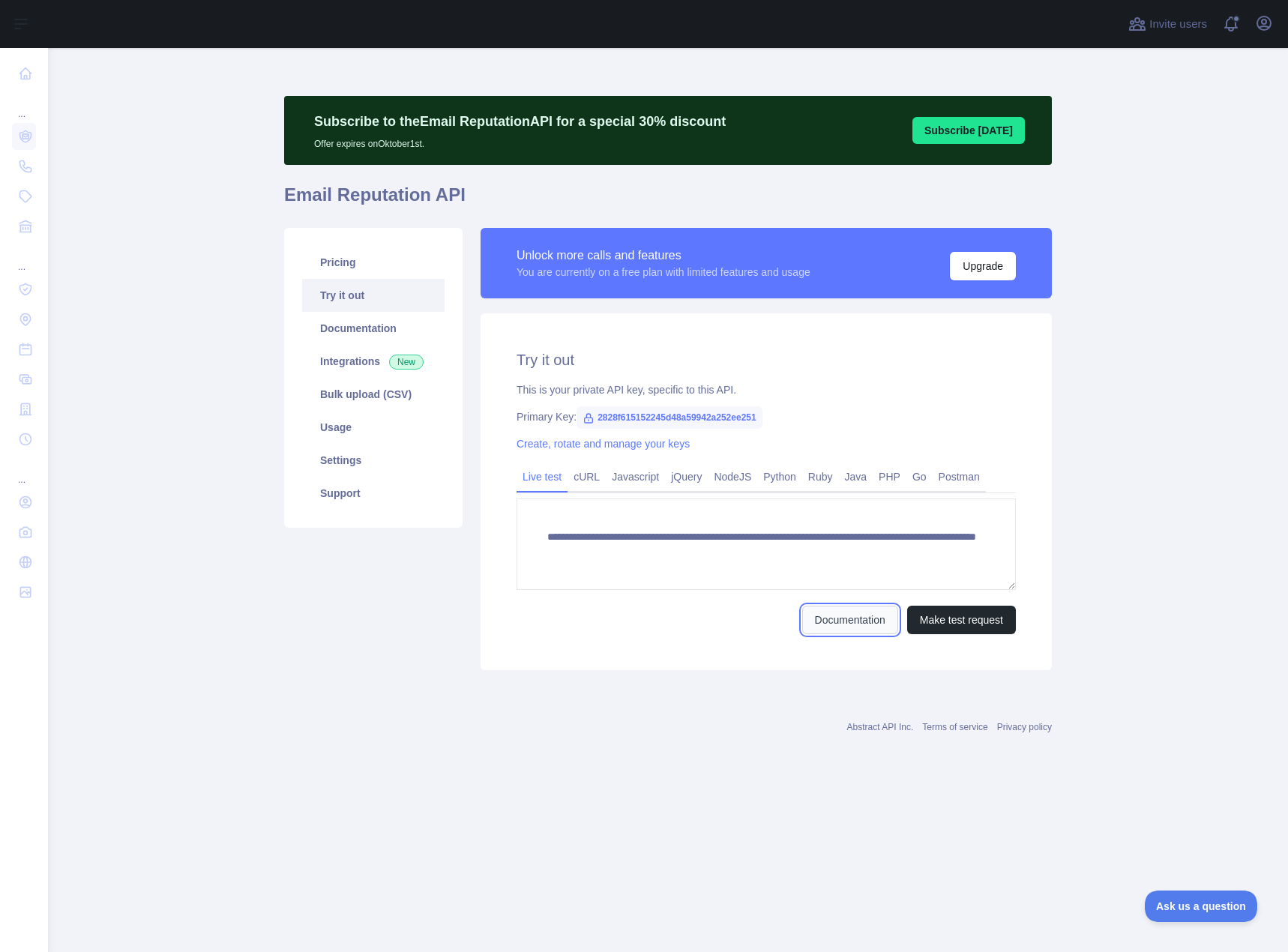
click at [863, 624] on link "Documentation" at bounding box center [850, 620] width 96 height 28
click at [1194, 909] on span "Ask us a question" at bounding box center [1193, 904] width 112 height 11
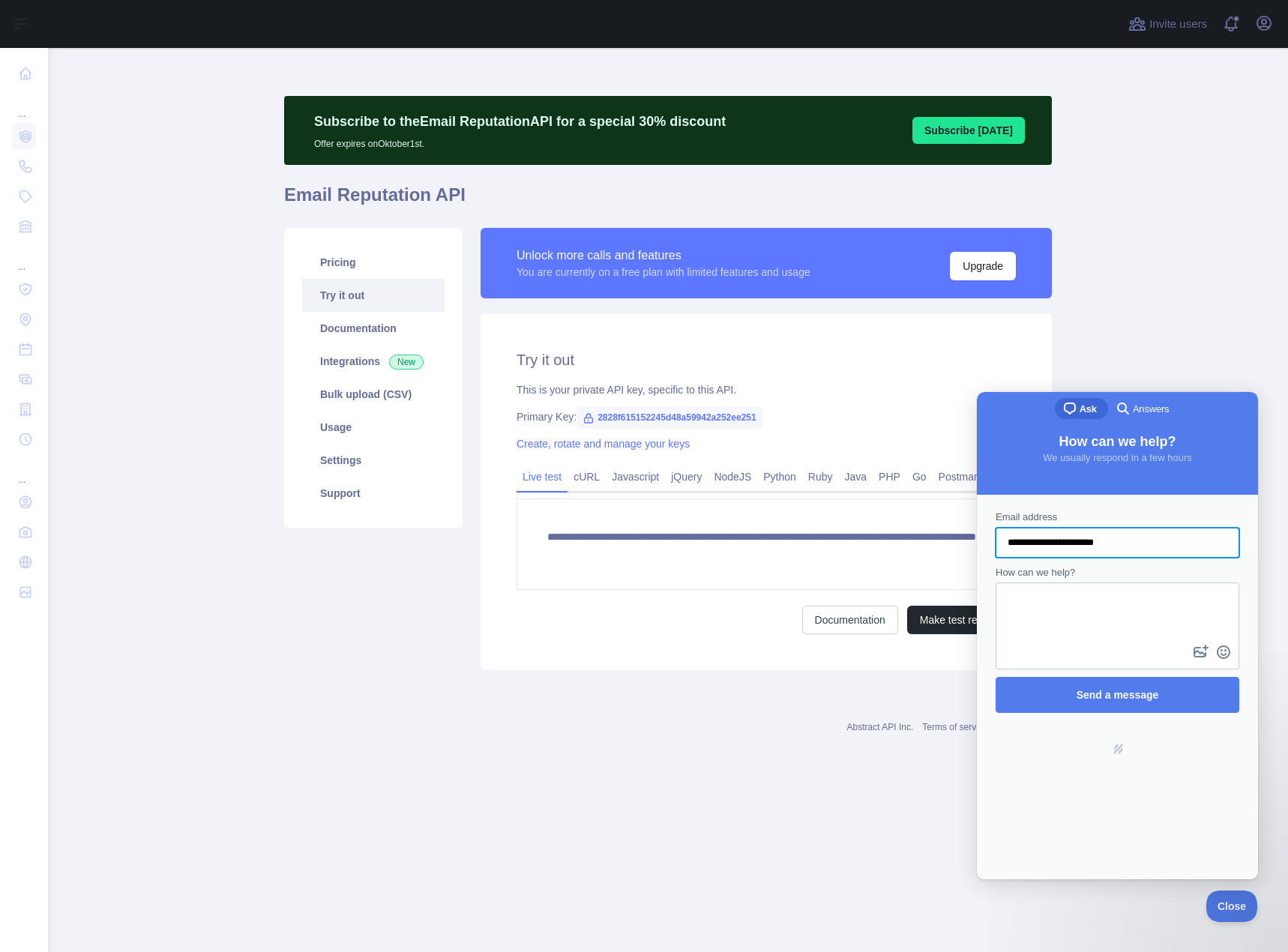
type input "**********"
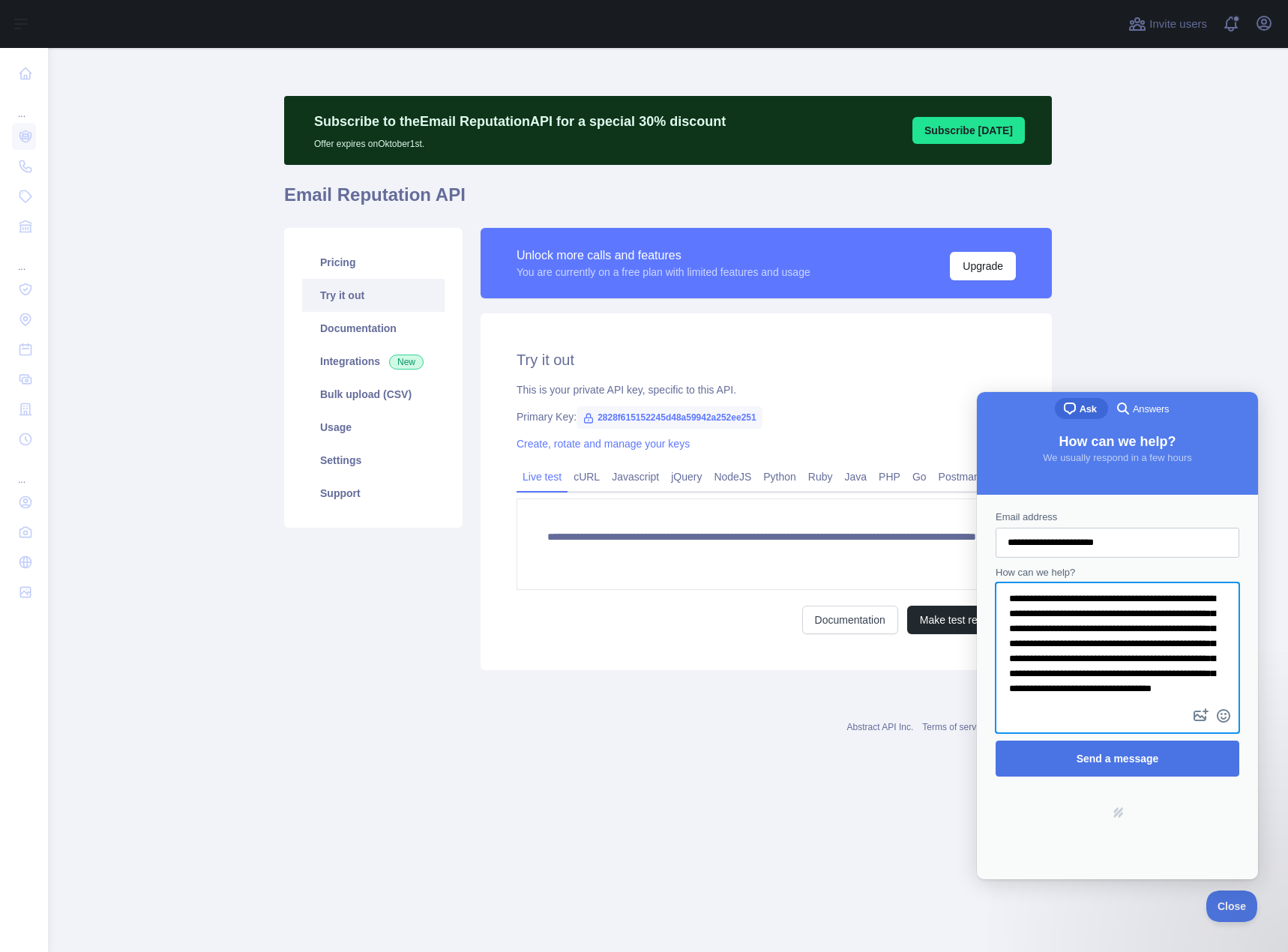
scroll to position [31, 0]
type textarea "**********"
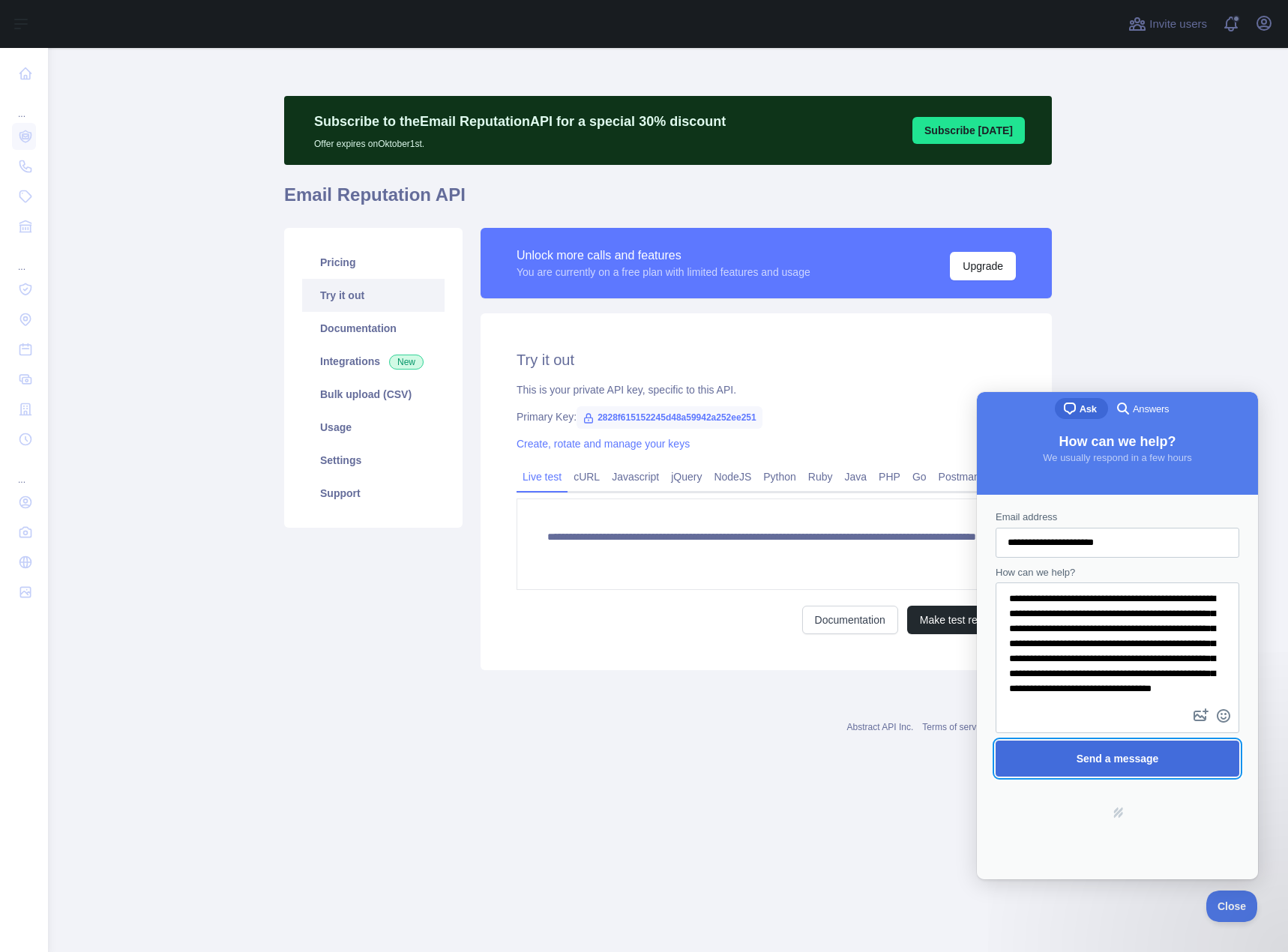
click at [1149, 763] on span "Send a message" at bounding box center [1118, 759] width 83 height 12
